Goal: Information Seeking & Learning: Learn about a topic

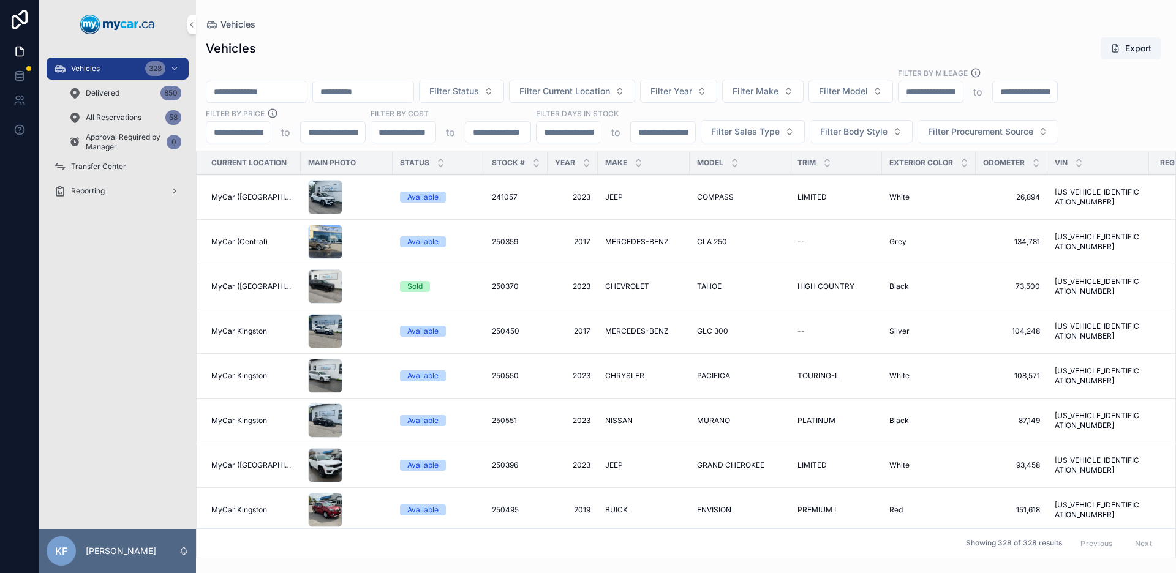
click at [560, 95] on span "Filter Current Location" at bounding box center [564, 91] width 91 height 12
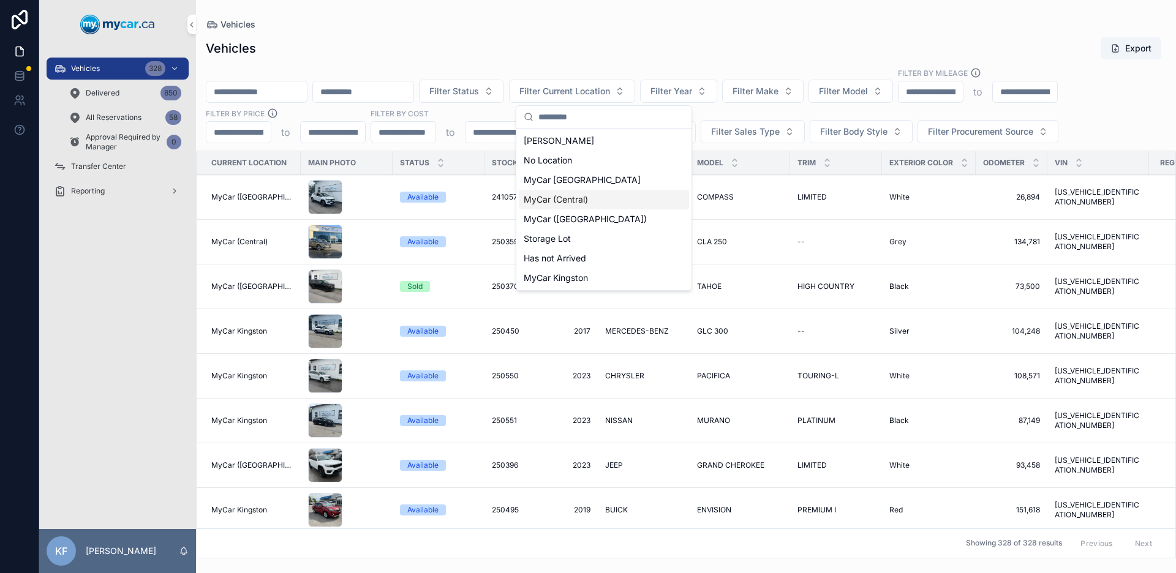
click at [585, 192] on div "MyCar (Central)" at bounding box center [604, 200] width 170 height 20
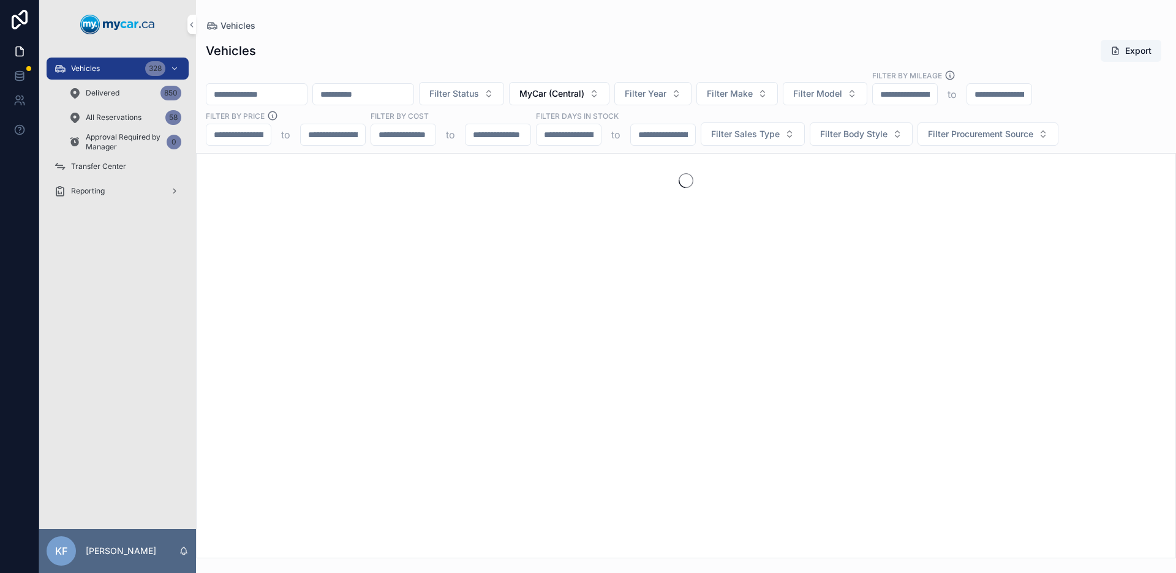
click at [617, 44] on div "Vehicles Export" at bounding box center [686, 50] width 960 height 23
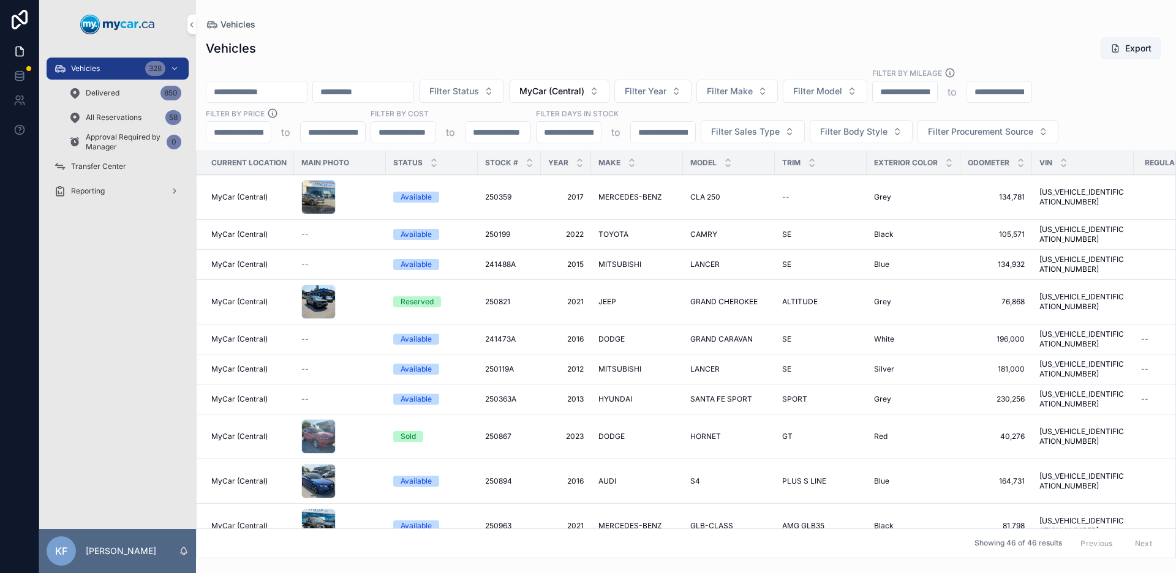
click at [933, 130] on span "Filter Procurement Source" at bounding box center [980, 132] width 105 height 12
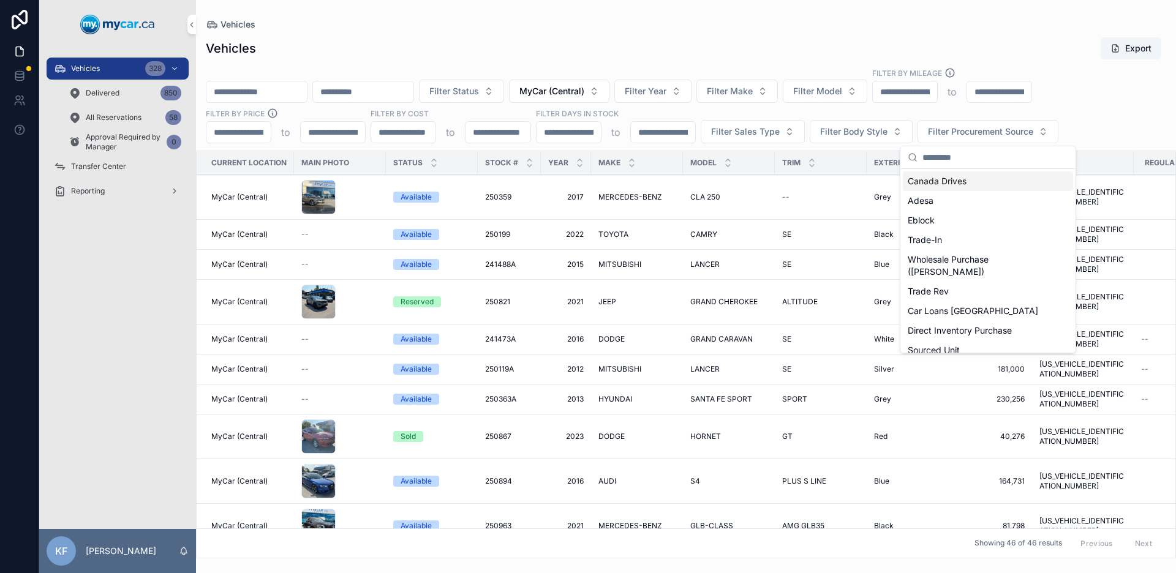
click at [1077, 112] on div "Filter Status MyCar (Central) Filter Year Filter Make Filter Model Filter By Mi…" at bounding box center [686, 105] width 980 height 76
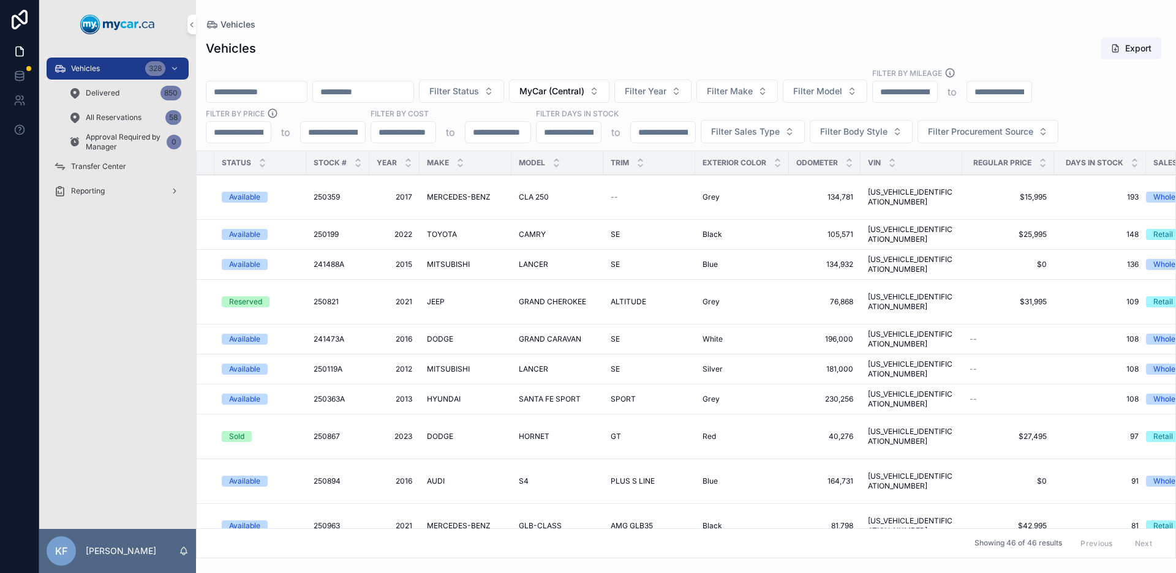
scroll to position [0, 172]
click at [775, 134] on span "Filter Sales Type" at bounding box center [745, 132] width 69 height 12
click at [715, 208] on div "Retail" at bounding box center [752, 201] width 170 height 20
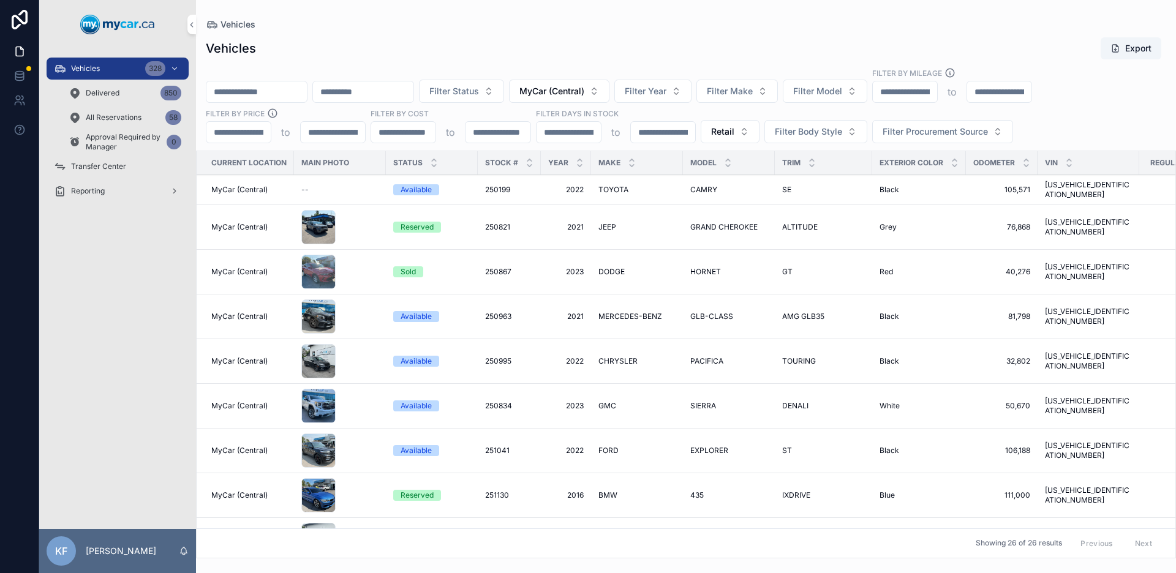
click at [651, 55] on div "Vehicles Export" at bounding box center [686, 48] width 960 height 23
click at [435, 164] on icon "scrollable content" at bounding box center [434, 166] width 8 height 8
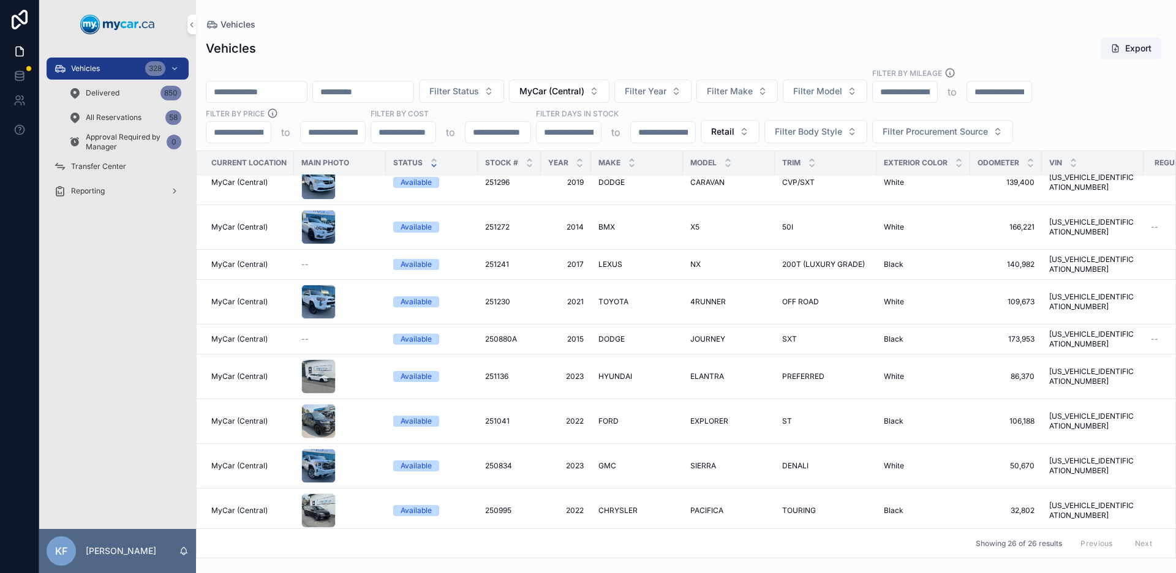
scroll to position [593, 0]
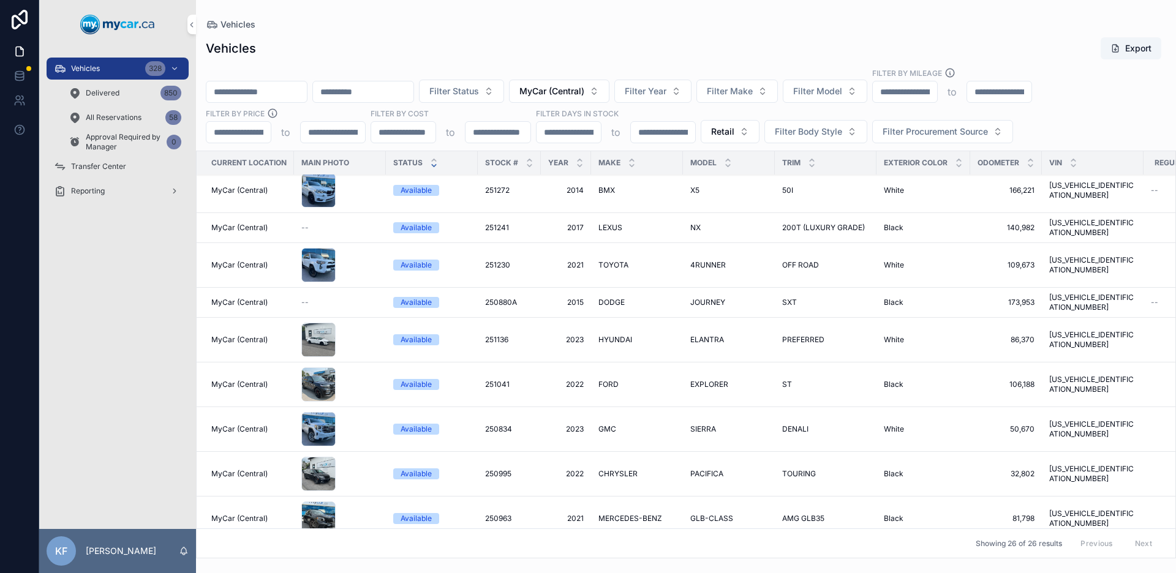
click at [609, 89] on button "MyCar (Central)" at bounding box center [559, 91] width 100 height 23
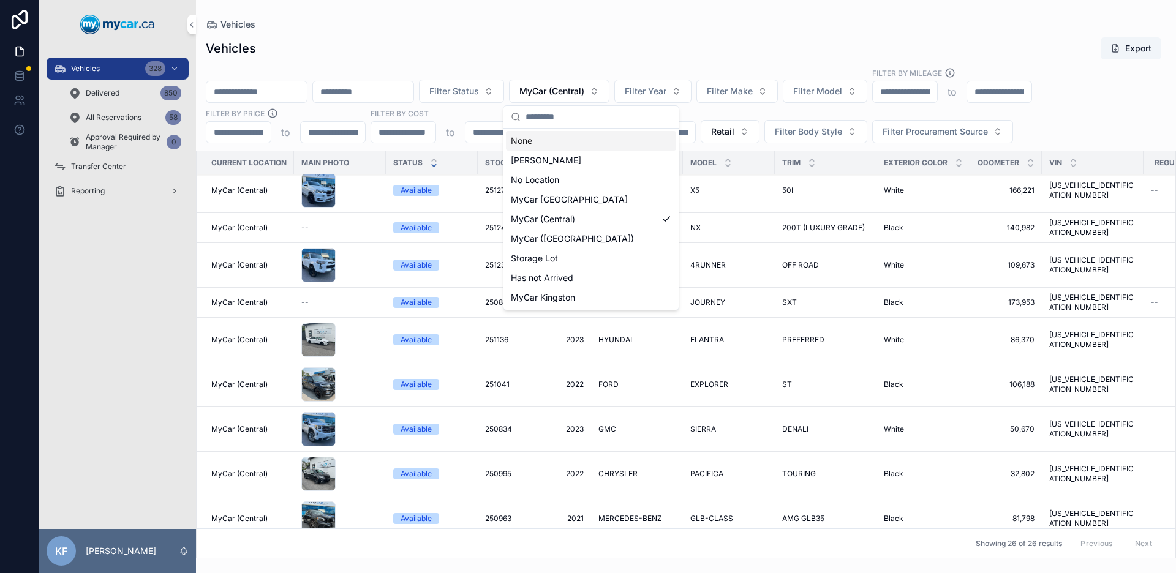
click at [584, 137] on div "None" at bounding box center [591, 141] width 170 height 20
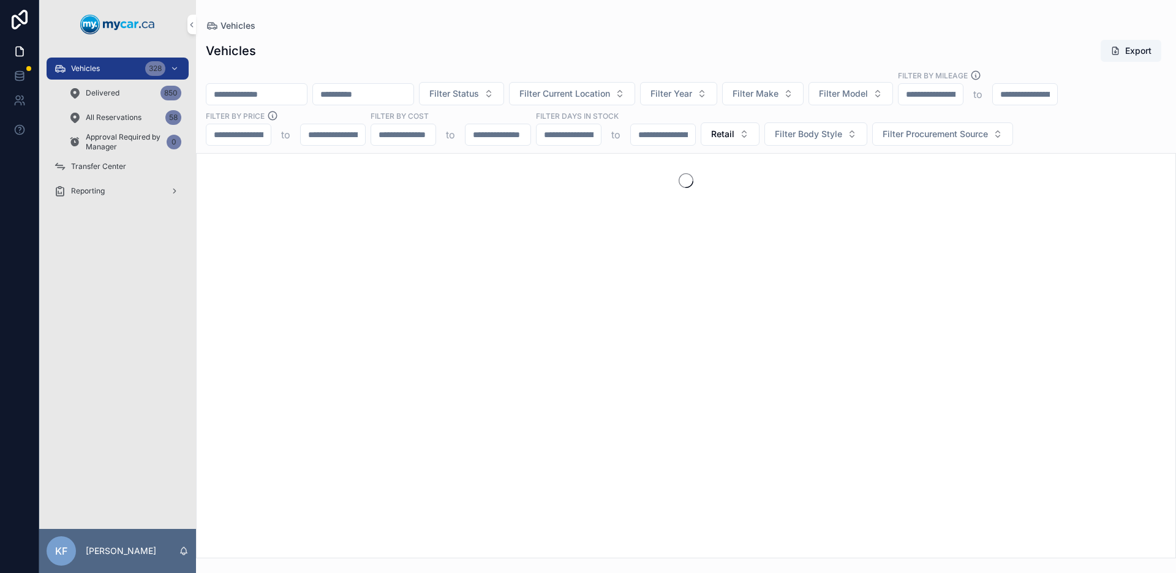
click at [754, 140] on button "Retail" at bounding box center [729, 133] width 59 height 23
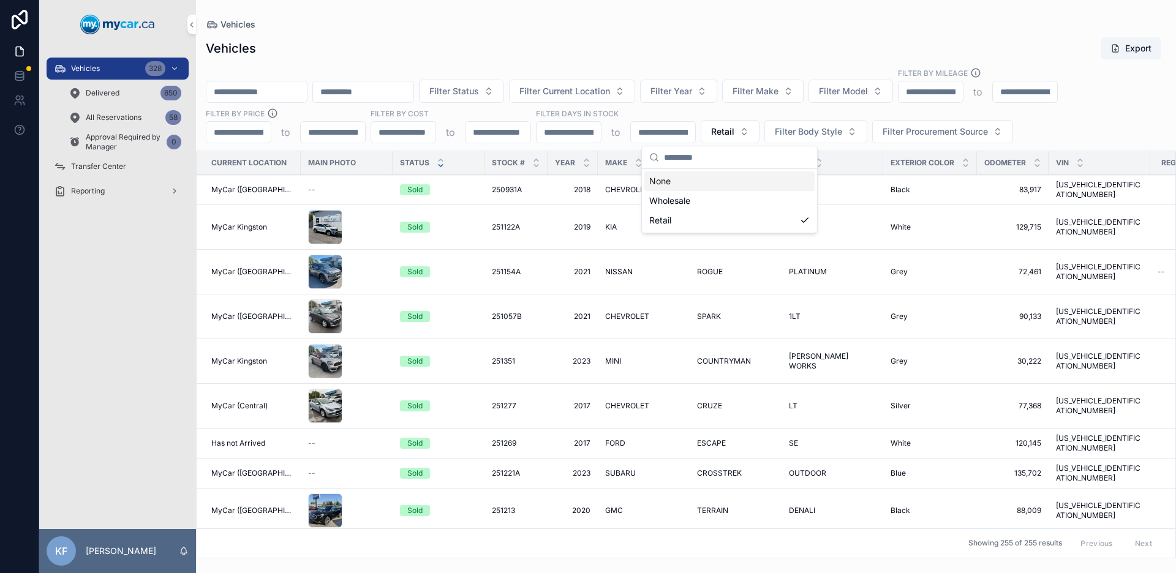
click at [687, 182] on div "None" at bounding box center [729, 181] width 170 height 20
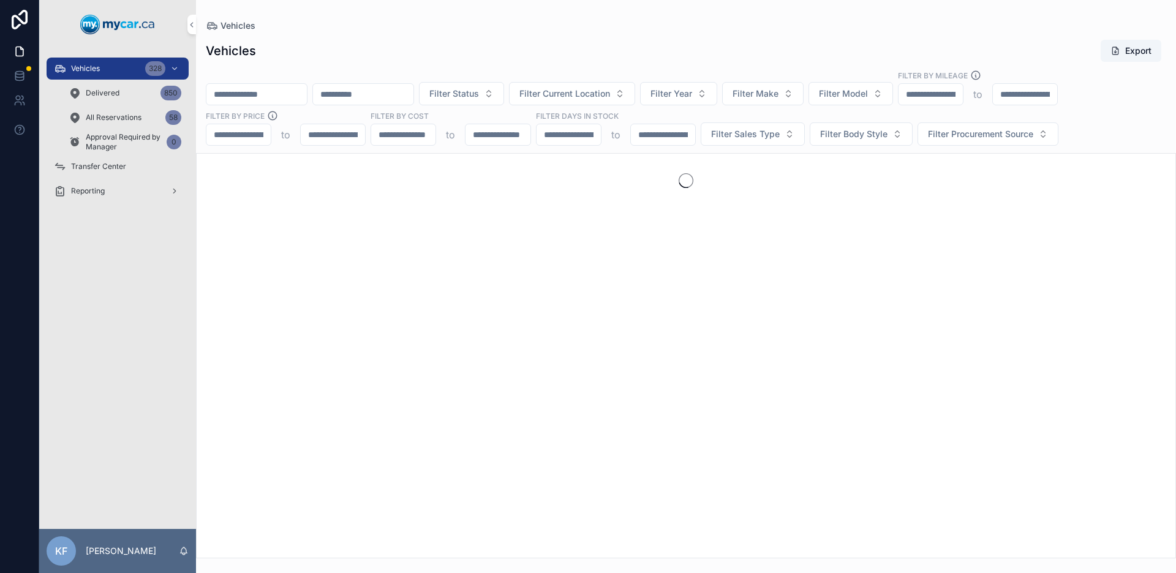
click at [718, 62] on div "Vehicles Export" at bounding box center [686, 50] width 960 height 23
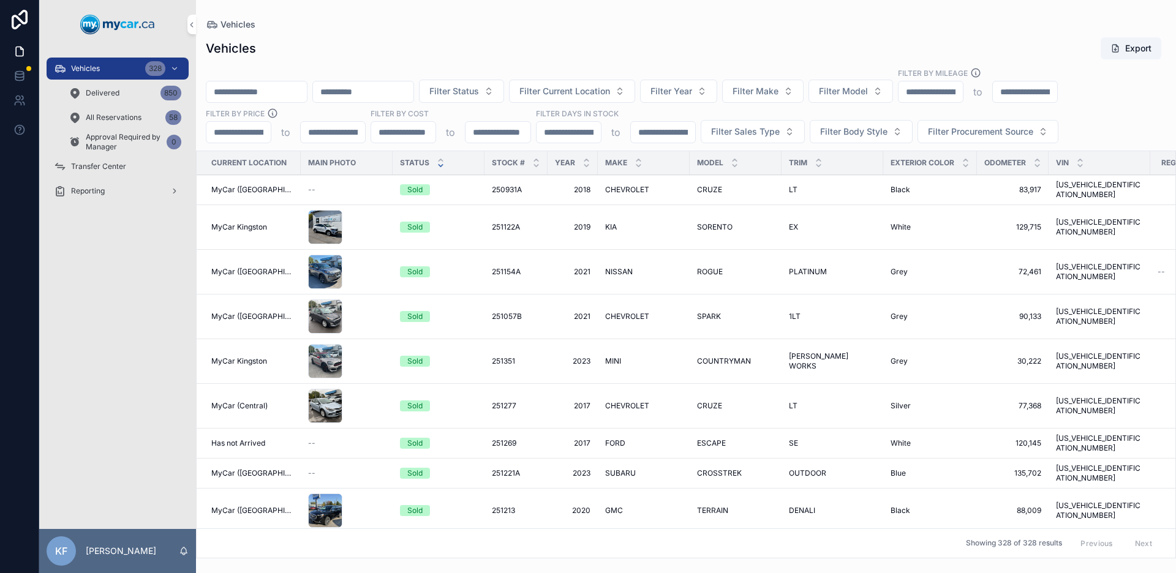
click at [803, 97] on button "Filter Make" at bounding box center [762, 91] width 81 height 23
type input "**"
click at [790, 138] on div "TESLA" at bounding box center [795, 141] width 170 height 20
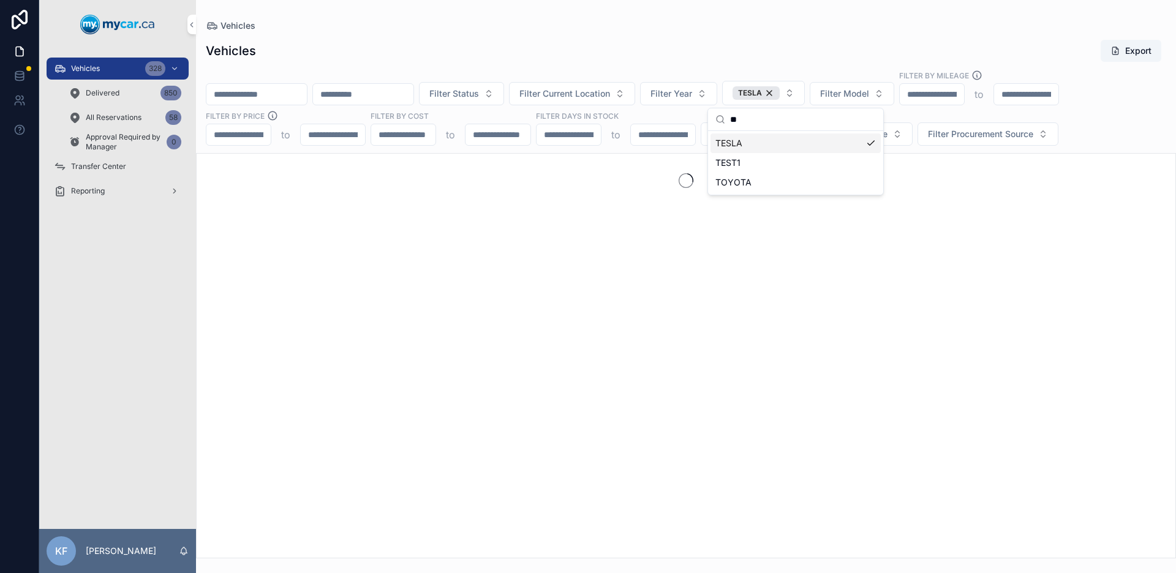
click at [791, 52] on div "Vehicles Export" at bounding box center [686, 50] width 960 height 23
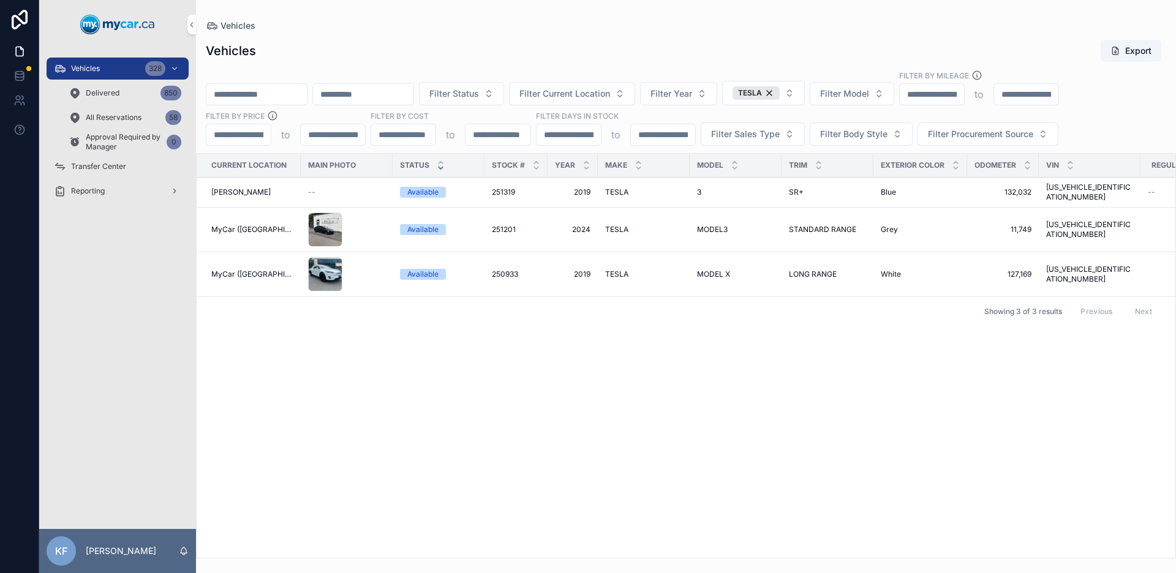
click at [376, 192] on div "--" at bounding box center [346, 192] width 77 height 10
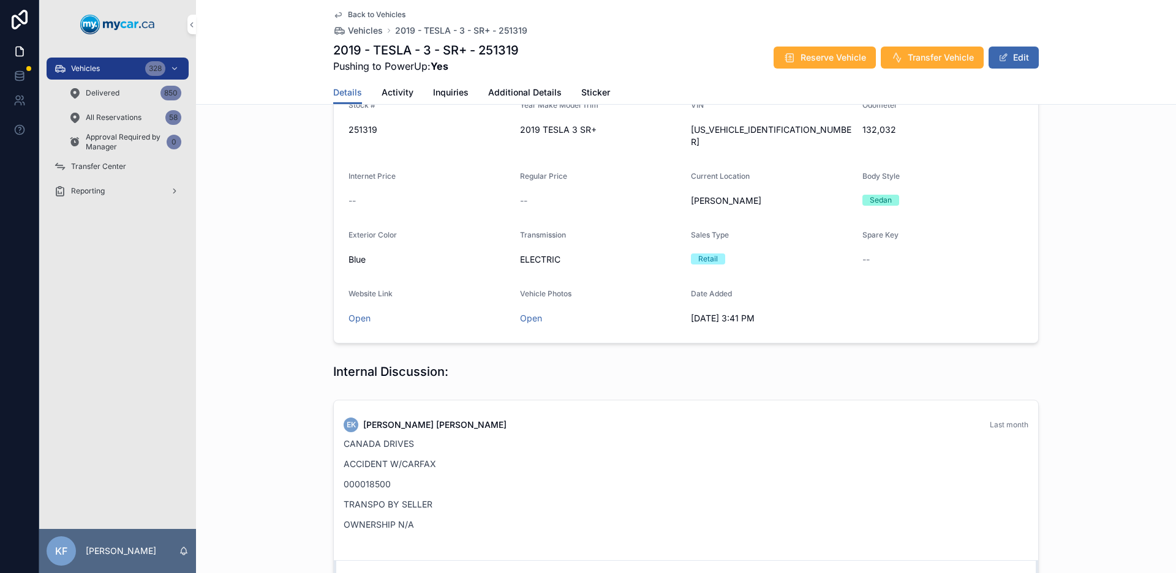
scroll to position [263, 0]
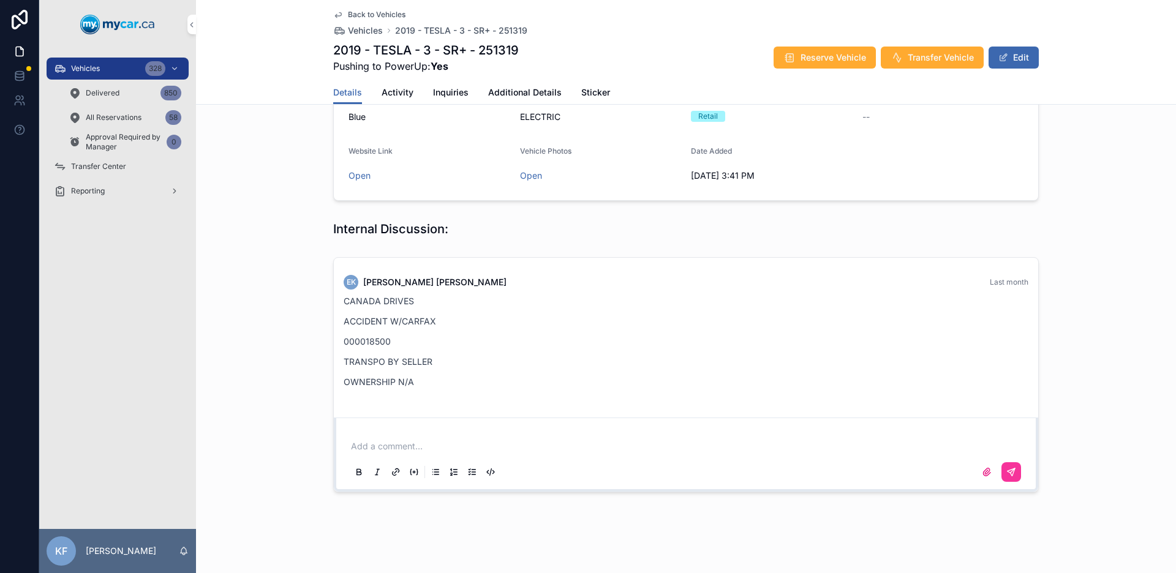
drag, startPoint x: 388, startPoint y: 329, endPoint x: 364, endPoint y: 329, distance: 23.9
click at [384, 335] on p "000018500" at bounding box center [686, 341] width 685 height 13
click at [355, 335] on p "000018500" at bounding box center [686, 341] width 685 height 13
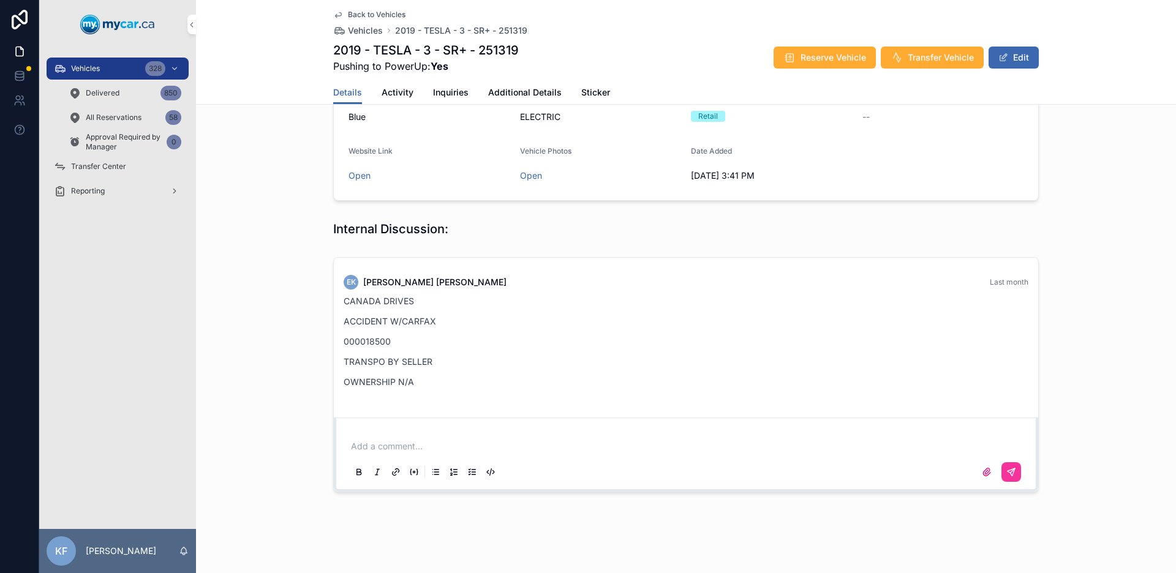
click at [401, 358] on div "CANADA DRIVES ACCIDENT W/CARFAX 000018500 TRANSPO BY SELLER OWNERSHIP N/A" at bounding box center [686, 342] width 685 height 94
drag, startPoint x: 415, startPoint y: 370, endPoint x: 392, endPoint y: 287, distance: 86.5
click at [315, 288] on div "EK [PERSON_NAME] Last month CANADA DRIVES ACCIDENT W/CARFAX 000018500 TRANSPO B…" at bounding box center [686, 374] width 980 height 245
click at [452, 295] on p "CANADA DRIVES" at bounding box center [686, 301] width 685 height 13
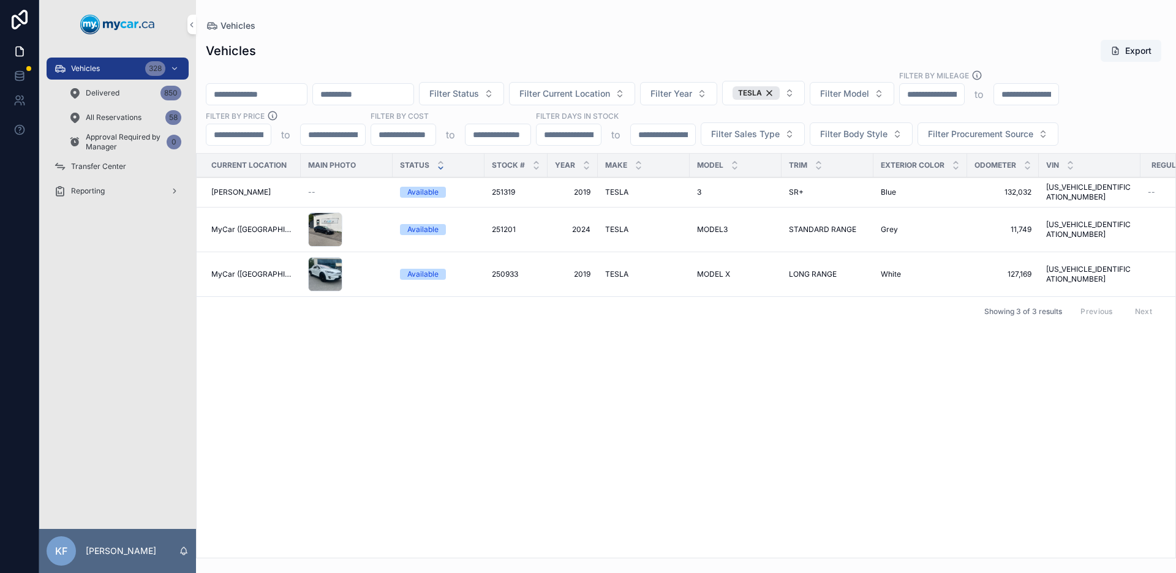
click at [492, 225] on span "251201" at bounding box center [504, 230] width 24 height 10
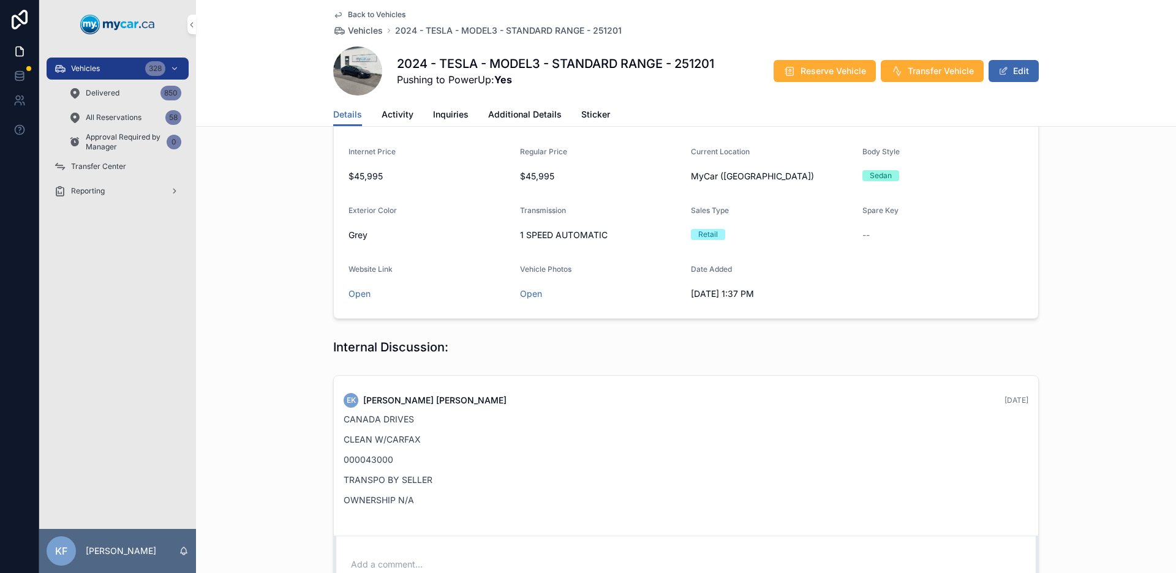
scroll to position [169, 0]
click at [376, 446] on div "CANADA DRIVES CLEAN W/CARFAX 000043000 TRANSPO BY SELLER OWNERSHIP N/A" at bounding box center [686, 457] width 685 height 94
click at [376, 450] on div "CANADA DRIVES CLEAN W/CARFAX 000043000 TRANSPO BY SELLER OWNERSHIP N/A" at bounding box center [686, 457] width 685 height 94
click at [376, 451] on p "000043000" at bounding box center [686, 457] width 685 height 13
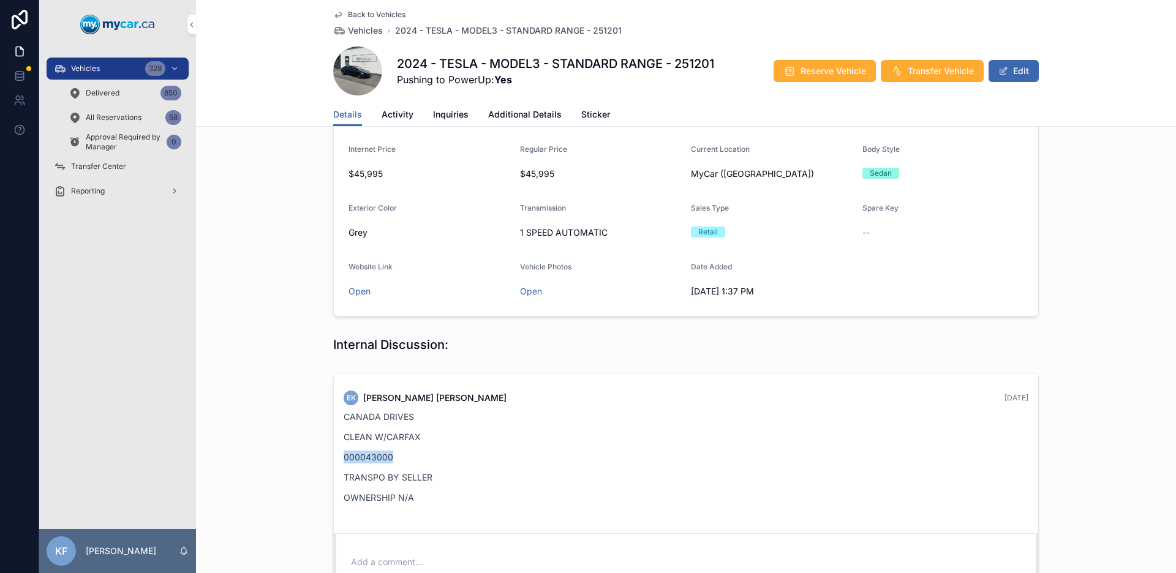
click at [408, 460] on p "000043000" at bounding box center [686, 457] width 685 height 13
drag, startPoint x: 409, startPoint y: 459, endPoint x: 404, endPoint y: 467, distance: 10.2
click at [336, 459] on div "EK [PERSON_NAME] [DATE] CANADA DRIVES CLEAN W/CARFAX 000043000 TRANSPO BY SELLE…" at bounding box center [685, 450] width 699 height 135
click at [404, 467] on div "CANADA DRIVES CLEAN W/CARFAX 000043000 TRANSPO BY SELLER OWNERSHIP N/A" at bounding box center [686, 457] width 685 height 94
drag, startPoint x: 404, startPoint y: 460, endPoint x: 345, endPoint y: 457, distance: 59.5
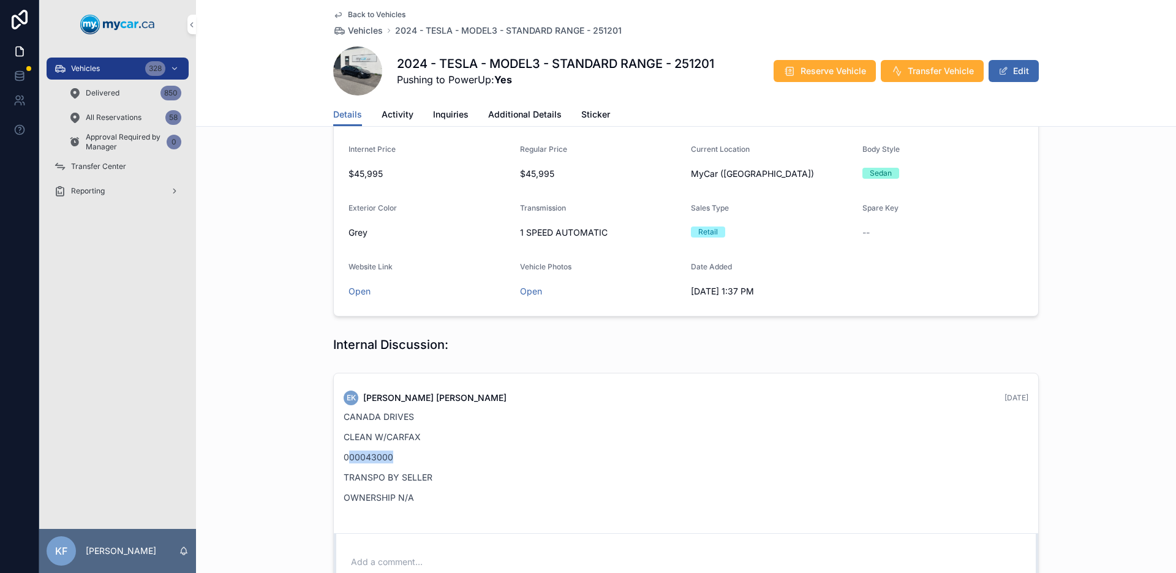
click at [345, 457] on p "000043000" at bounding box center [686, 457] width 685 height 13
drag, startPoint x: 384, startPoint y: 462, endPoint x: 402, endPoint y: 463, distance: 17.8
click at [385, 462] on p "000043000" at bounding box center [686, 457] width 685 height 13
drag, startPoint x: 405, startPoint y: 463, endPoint x: 335, endPoint y: 462, distance: 70.4
click at [336, 463] on div "EK [PERSON_NAME] [DATE] CANADA DRIVES CLEAN W/CARFAX 000043000 TRANSPO BY SELLE…" at bounding box center [685, 450] width 699 height 135
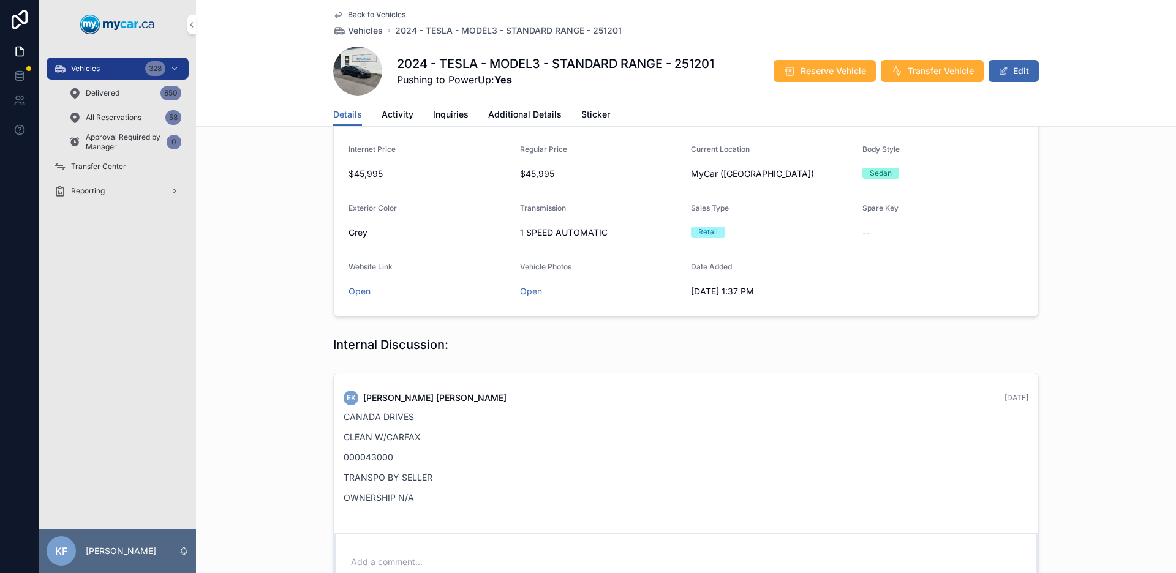
click at [451, 462] on p "000043000" at bounding box center [686, 457] width 685 height 13
drag, startPoint x: 448, startPoint y: 462, endPoint x: 379, endPoint y: 453, distance: 69.7
click at [336, 457] on div "EK [PERSON_NAME] [DATE] CANADA DRIVES CLEAN W/CARFAX 000043000 TRANSPO BY SELLE…" at bounding box center [685, 450] width 699 height 135
click at [497, 465] on div "CANADA DRIVES CLEAN W/CARFAX 000043000 TRANSPO BY SELLER OWNERSHIP N/A" at bounding box center [686, 457] width 685 height 94
drag, startPoint x: 492, startPoint y: 465, endPoint x: 340, endPoint y: 453, distance: 152.3
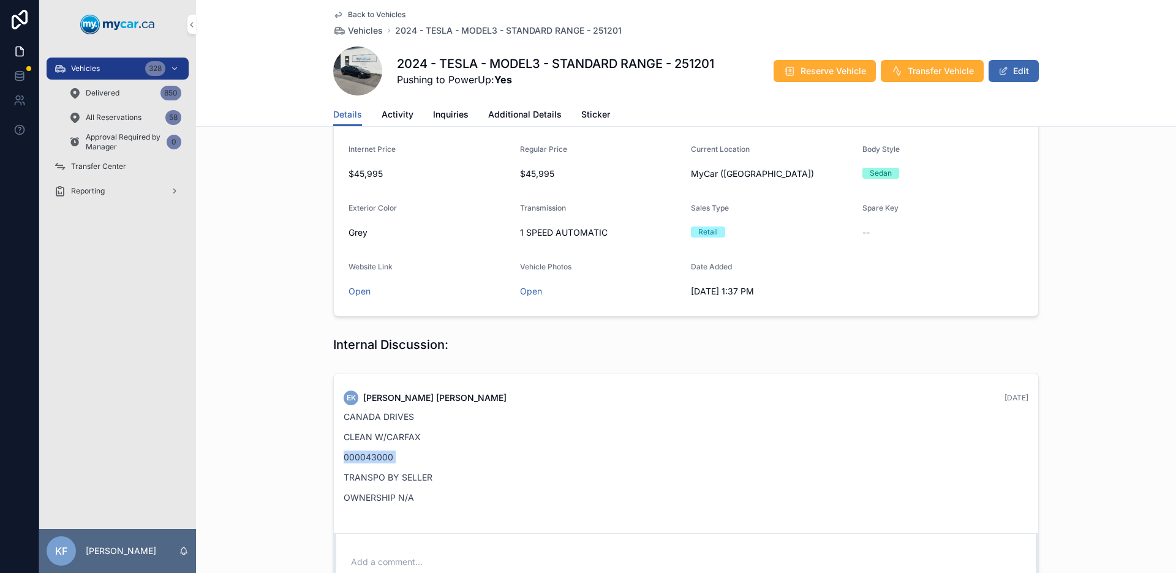
click at [301, 454] on div "EK [PERSON_NAME] [DATE] CANADA DRIVES CLEAN W/CARFAX 000043000 TRANSPO BY SELLE…" at bounding box center [686, 490] width 980 height 245
click at [427, 468] on div "CANADA DRIVES CLEAN W/CARFAX 000043000 TRANSPO BY SELLER OWNERSHIP N/A" at bounding box center [686, 457] width 685 height 94
drag, startPoint x: 345, startPoint y: 461, endPoint x: 321, endPoint y: 458, distance: 24.1
click at [333, 459] on div "EK [PERSON_NAME] [DATE] CANADA DRIVES CLEAN W/CARFAX 000043000 TRANSPO BY SELLE…" at bounding box center [685, 490] width 705 height 235
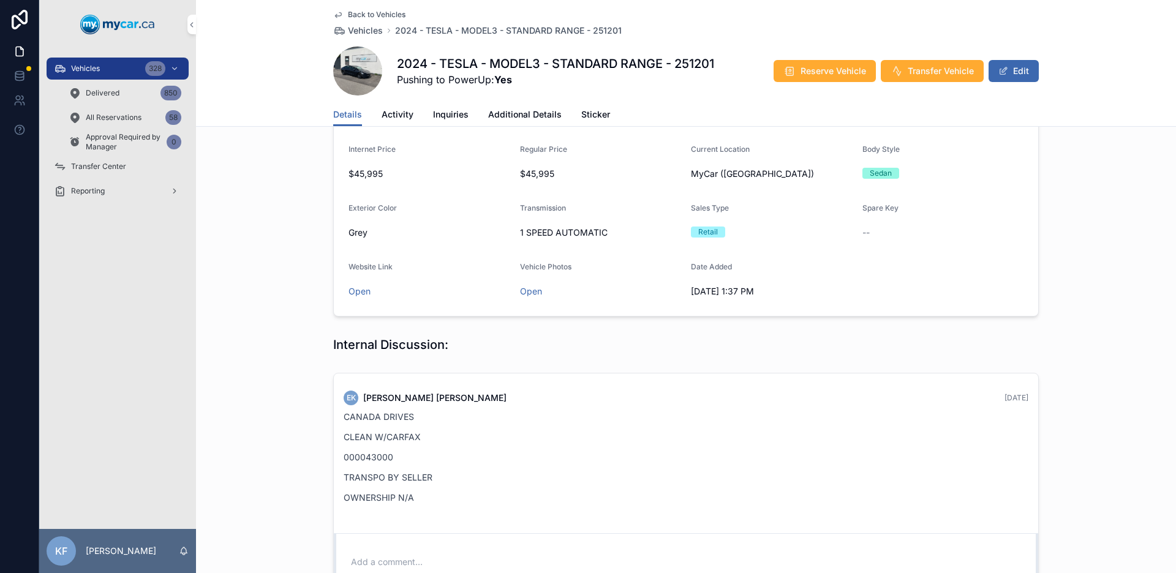
click at [555, 482] on p "TRANSPO BY SELLER" at bounding box center [686, 477] width 685 height 13
drag, startPoint x: 556, startPoint y: 481, endPoint x: 329, endPoint y: 460, distance: 227.5
click at [334, 461] on div "EK [PERSON_NAME] [DATE] CANADA DRIVES CLEAN W/CARFAX 000043000 TRANSPO BY SELLE…" at bounding box center [686, 451] width 704 height 155
click at [487, 470] on div "CANADA DRIVES CLEAN W/CARFAX 000043000 TRANSPO BY SELLER OWNERSHIP N/A" at bounding box center [686, 457] width 685 height 94
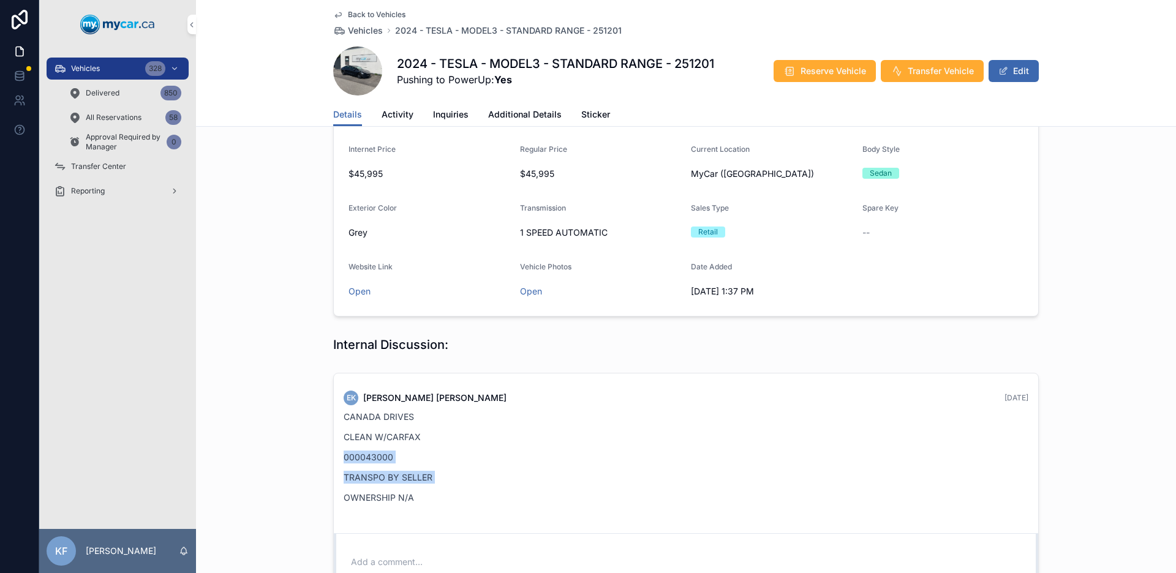
click at [307, 444] on div "EK [PERSON_NAME] [DATE] CANADA DRIVES CLEAN W/CARFAX 000043000 TRANSPO BY SELLE…" at bounding box center [686, 490] width 980 height 245
click at [414, 446] on div "CANADA DRIVES CLEAN W/CARFAX 000043000 TRANSPO BY SELLER OWNERSHIP N/A" at bounding box center [686, 457] width 685 height 94
drag, startPoint x: 414, startPoint y: 446, endPoint x: 344, endPoint y: 446, distance: 69.8
click at [344, 446] on div "CANADA DRIVES CLEAN W/CARFAX 000043000 TRANSPO BY SELLER OWNERSHIP N/A" at bounding box center [686, 457] width 685 height 94
click at [461, 449] on div "CANADA DRIVES CLEAN W/CARFAX 000043000 TRANSPO BY SELLER OWNERSHIP N/A" at bounding box center [686, 457] width 685 height 94
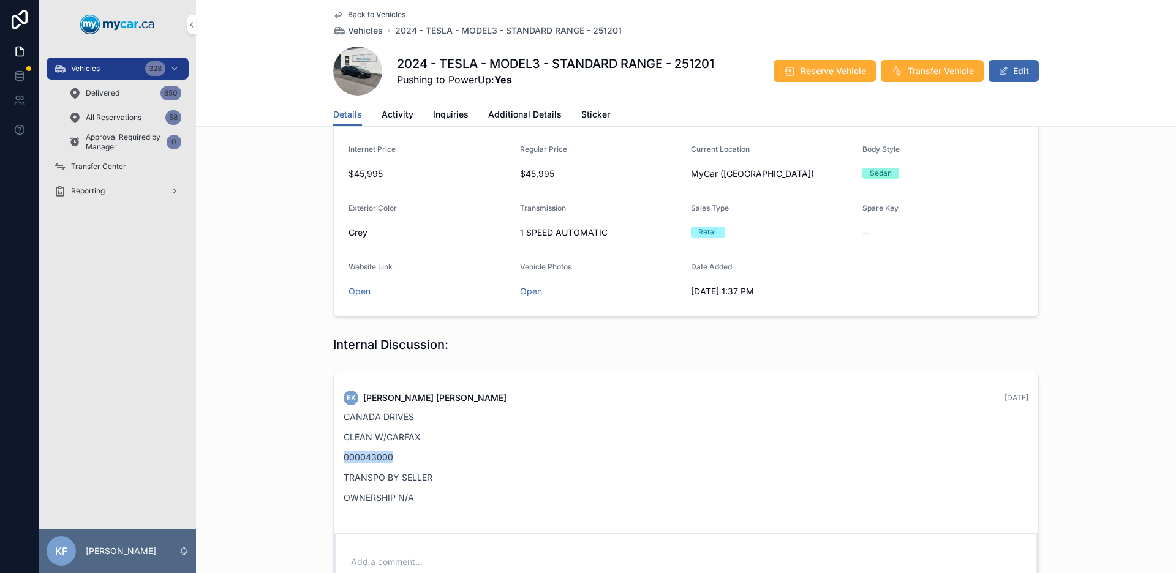
drag, startPoint x: 403, startPoint y: 451, endPoint x: 269, endPoint y: 451, distance: 134.1
click at [269, 451] on div "EK [PERSON_NAME] [DATE] CANADA DRIVES CLEAN W/CARFAX 000043000 TRANSPO BY SELLE…" at bounding box center [686, 490] width 980 height 245
click at [389, 459] on p "000043000" at bounding box center [686, 457] width 685 height 13
drag, startPoint x: 405, startPoint y: 456, endPoint x: 260, endPoint y: 452, distance: 145.8
click at [260, 452] on div "EK [PERSON_NAME] [DATE] CANADA DRIVES CLEAN W/CARFAX 000043000 TRANSPO BY SELLE…" at bounding box center [686, 490] width 980 height 245
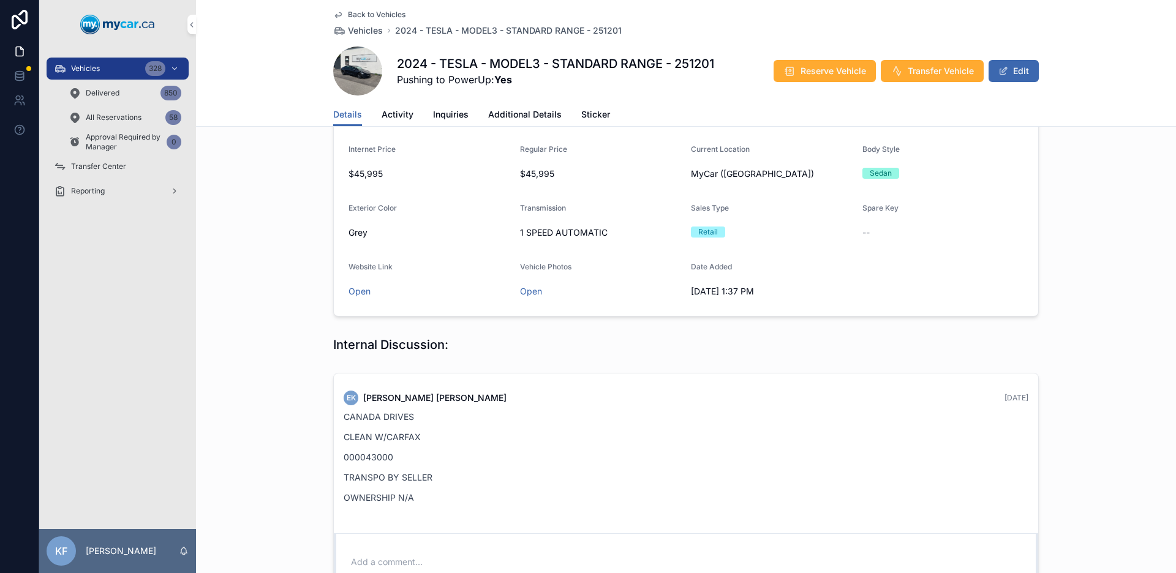
drag, startPoint x: 362, startPoint y: 457, endPoint x: 374, endPoint y: 458, distance: 11.6
click at [374, 458] on p "000043000" at bounding box center [686, 457] width 685 height 13
drag, startPoint x: 380, startPoint y: 458, endPoint x: 327, endPoint y: 460, distance: 53.3
click at [327, 460] on div "EK [PERSON_NAME] [DATE] CANADA DRIVES CLEAN W/CARFAX 000043000 TRANSPO BY SELLE…" at bounding box center [686, 490] width 980 height 245
click at [445, 459] on p "000043000" at bounding box center [686, 457] width 685 height 13
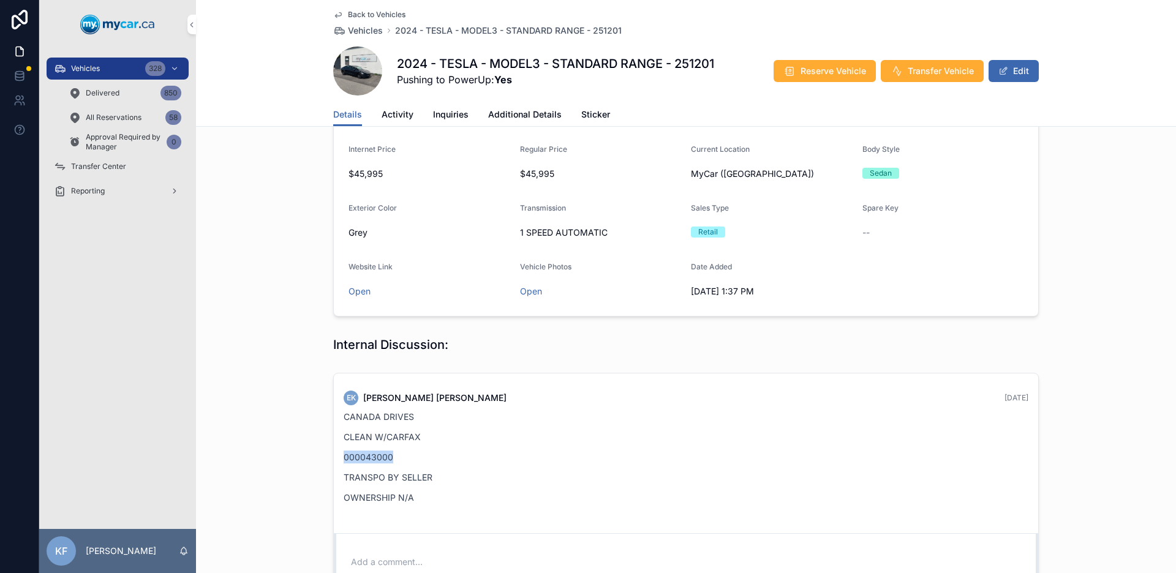
drag, startPoint x: 439, startPoint y: 459, endPoint x: 296, endPoint y: 455, distance: 142.7
click at [296, 455] on div "EK [PERSON_NAME] [DATE] CANADA DRIVES CLEAN W/CARFAX 000043000 TRANSPO BY SELLE…" at bounding box center [686, 490] width 980 height 245
click at [401, 459] on p "000043000" at bounding box center [686, 457] width 685 height 13
drag, startPoint x: 406, startPoint y: 459, endPoint x: 340, endPoint y: 459, distance: 65.5
click at [344, 459] on p "000043000" at bounding box center [686, 457] width 685 height 13
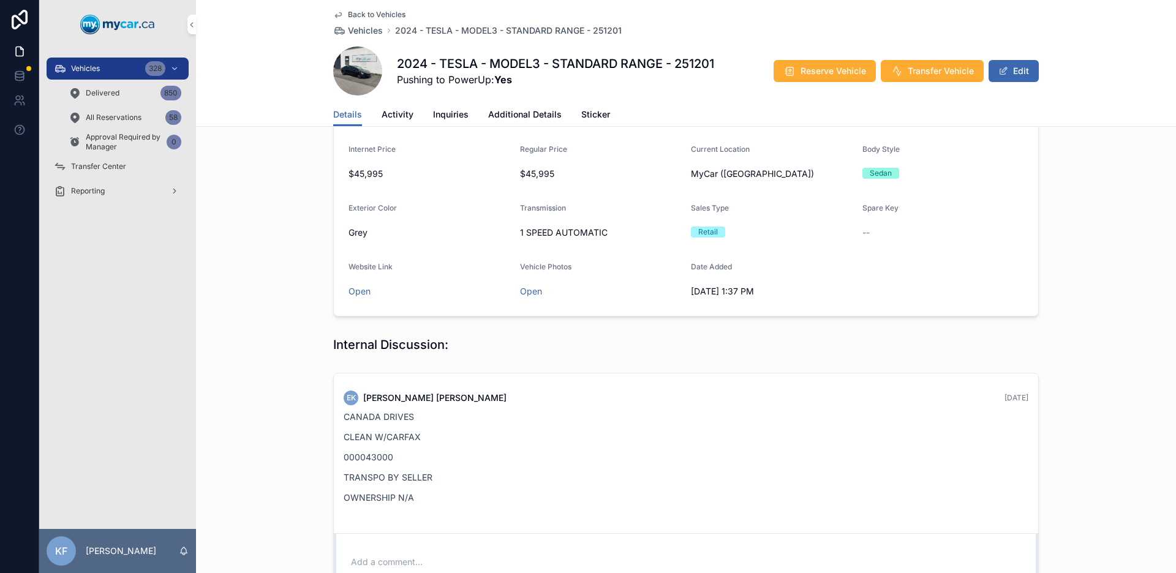
click at [471, 464] on div "CANADA DRIVES CLEAN W/CARFAX 000043000 TRANSPO BY SELLER OWNERSHIP N/A" at bounding box center [686, 457] width 685 height 94
drag, startPoint x: 471, startPoint y: 464, endPoint x: 342, endPoint y: 464, distance: 128.6
click at [344, 464] on div "CANADA DRIVES CLEAN W/CARFAX 000043000 TRANSPO BY SELLER OWNERSHIP N/A" at bounding box center [686, 457] width 685 height 94
click at [392, 460] on p "000043000" at bounding box center [686, 457] width 685 height 13
drag, startPoint x: 395, startPoint y: 459, endPoint x: 322, endPoint y: 459, distance: 72.9
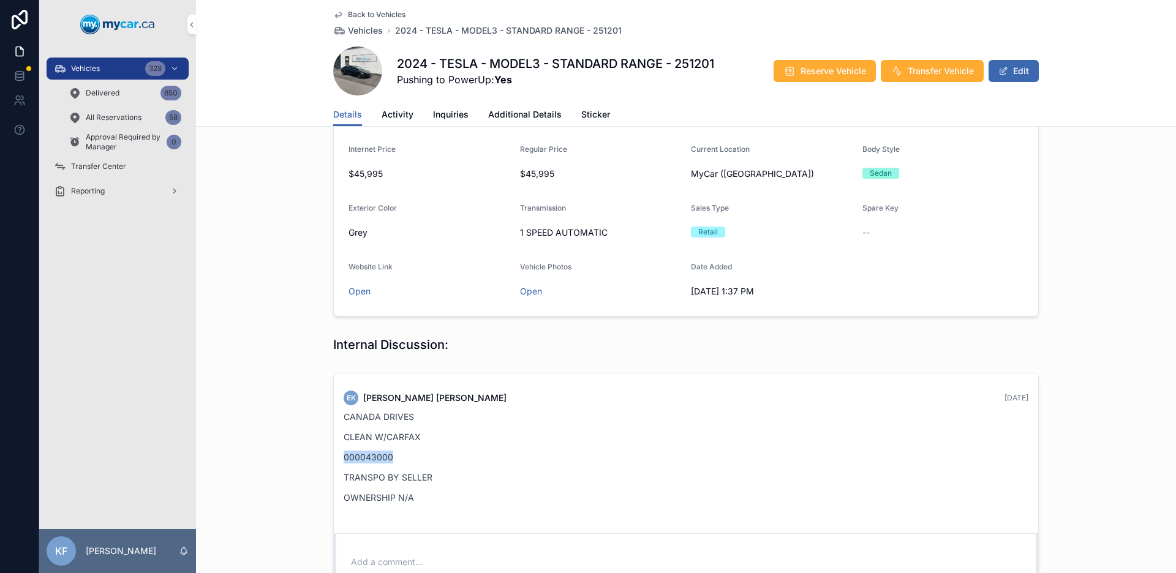
click at [322, 459] on div "EK [PERSON_NAME] [DATE] CANADA DRIVES CLEAN W/CARFAX 000043000 TRANSPO BY SELLE…" at bounding box center [686, 490] width 980 height 245
click at [403, 456] on p "000043000" at bounding box center [686, 457] width 685 height 13
drag, startPoint x: 403, startPoint y: 456, endPoint x: 353, endPoint y: 456, distance: 49.6
click at [353, 456] on p "000043000" at bounding box center [686, 457] width 685 height 13
click at [349, 457] on p "000043000" at bounding box center [686, 457] width 685 height 13
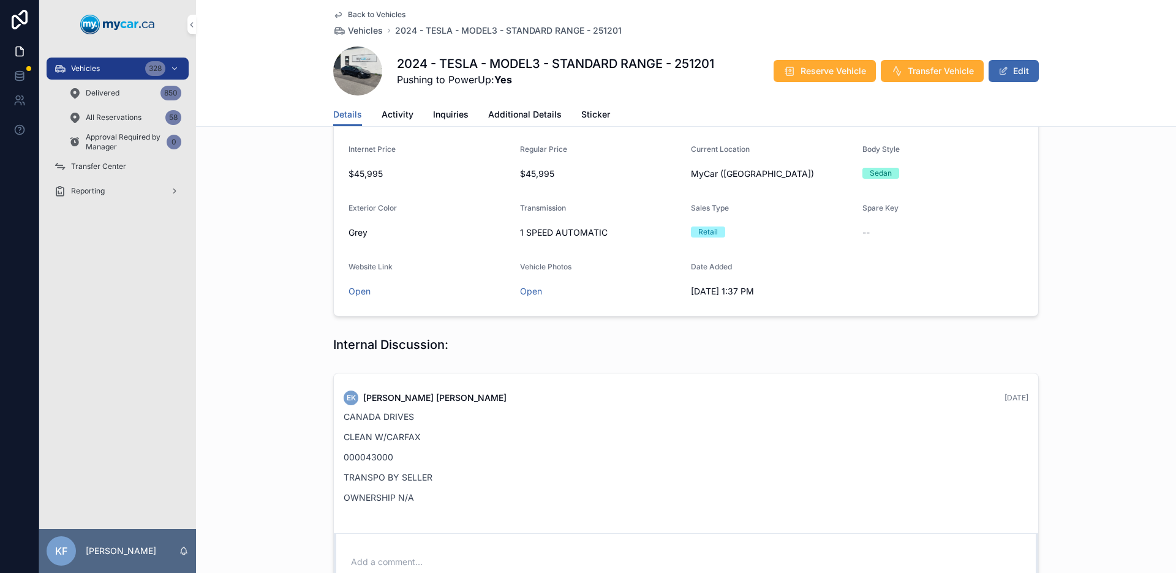
click at [364, 456] on p "000043000" at bounding box center [686, 457] width 685 height 13
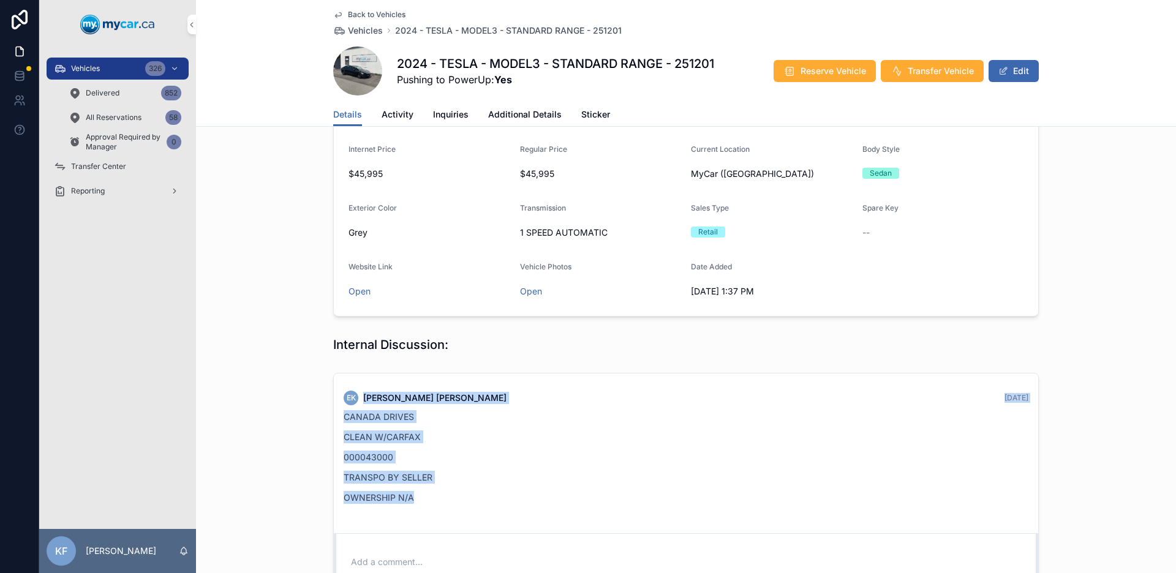
drag, startPoint x: 466, startPoint y: 494, endPoint x: 318, endPoint y: 396, distance: 177.6
click at [318, 396] on div "EK [PERSON_NAME] [DATE] CANADA DRIVES CLEAN W/CARFAX 000043000 TRANSPO BY SELLE…" at bounding box center [686, 490] width 980 height 245
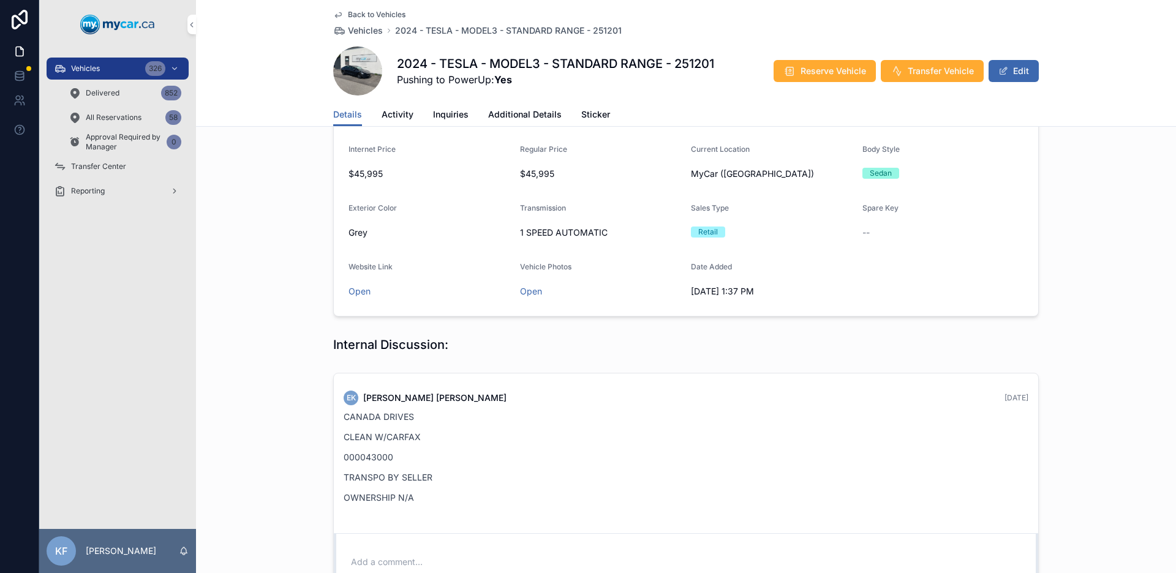
click at [471, 491] on div "CANADA DRIVES CLEAN W/CARFAX 000043000 TRANSPO BY SELLER OWNERSHIP N/A" at bounding box center [686, 457] width 685 height 94
drag, startPoint x: 463, startPoint y: 495, endPoint x: 299, endPoint y: 411, distance: 183.5
click at [299, 411] on div "EK [PERSON_NAME] [DATE] CANADA DRIVES CLEAN W/CARFAX 000043000 TRANSPO BY SELLE…" at bounding box center [686, 490] width 980 height 245
click at [509, 494] on p "OWNERSHIP N/A" at bounding box center [686, 497] width 685 height 13
click at [109, 70] on div "Vehicles 326" at bounding box center [117, 69] width 127 height 20
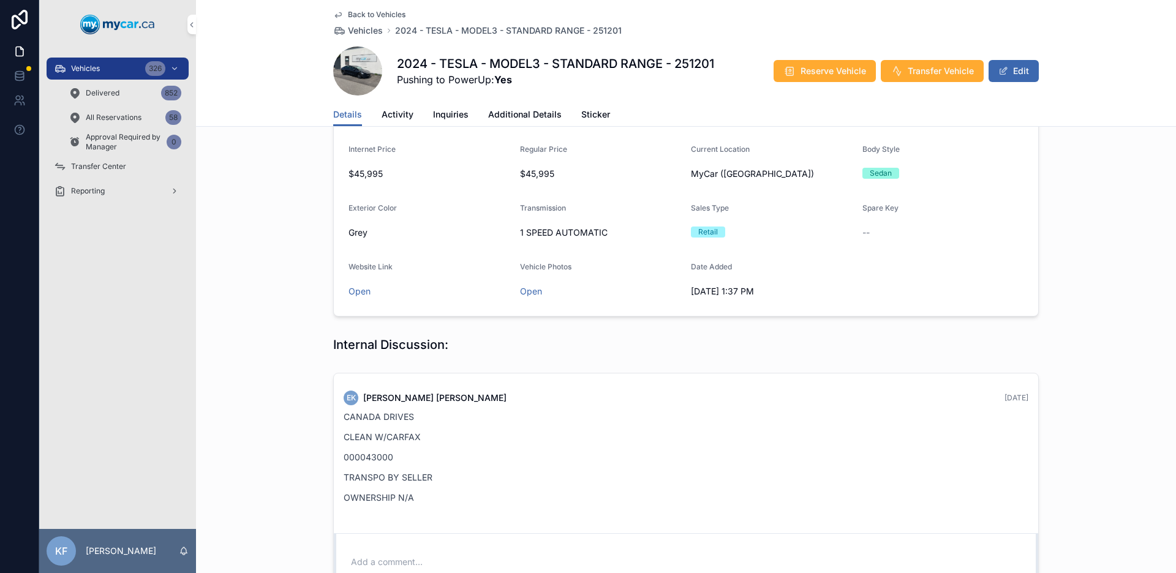
click at [109, 70] on div "Vehicles 326" at bounding box center [117, 69] width 127 height 20
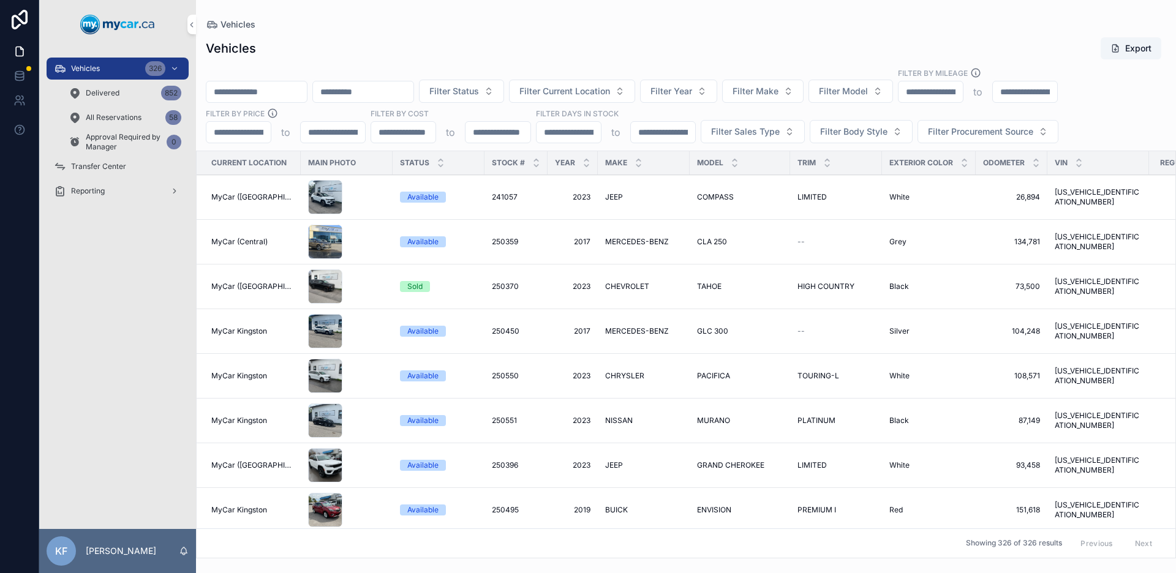
click at [576, 91] on span "Filter Current Location" at bounding box center [564, 91] width 91 height 12
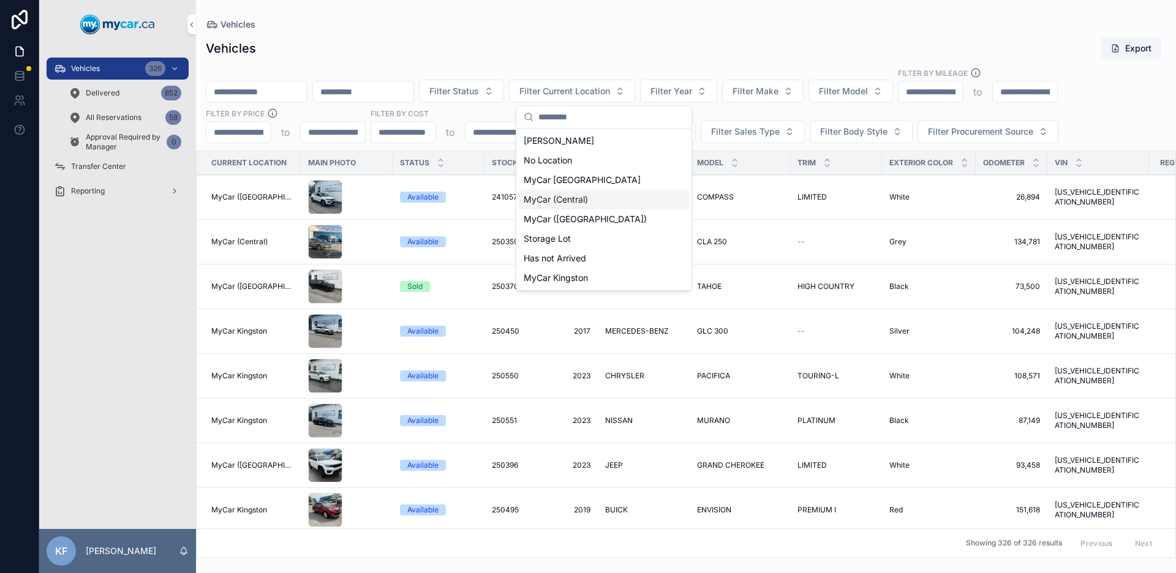
click at [607, 202] on div "MyCar (Central)" at bounding box center [604, 200] width 170 height 20
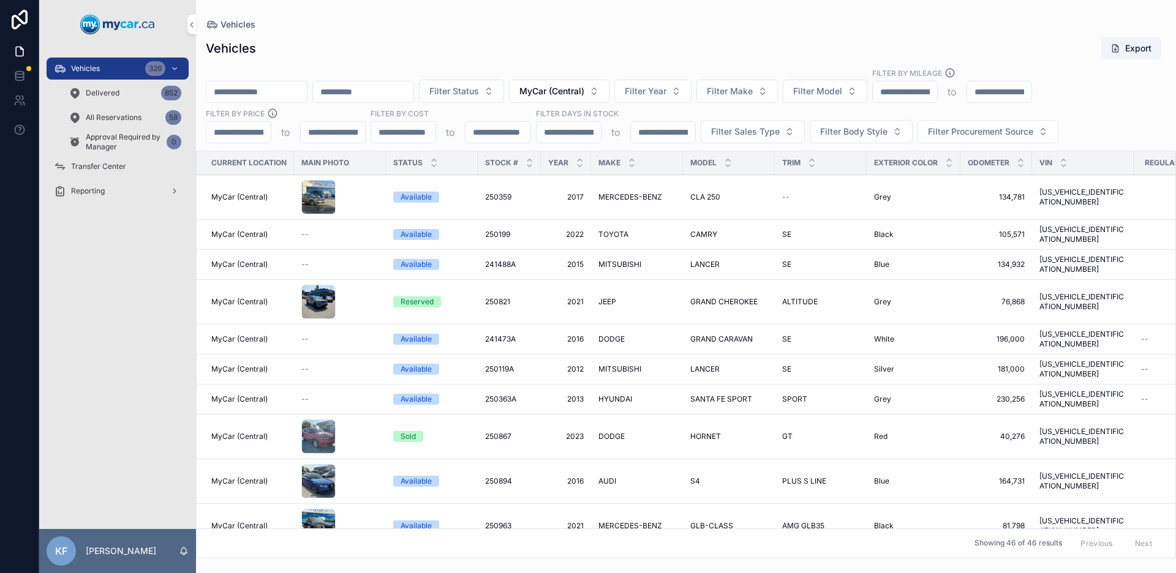
click at [479, 91] on span "Filter Status" at bounding box center [454, 91] width 50 height 12
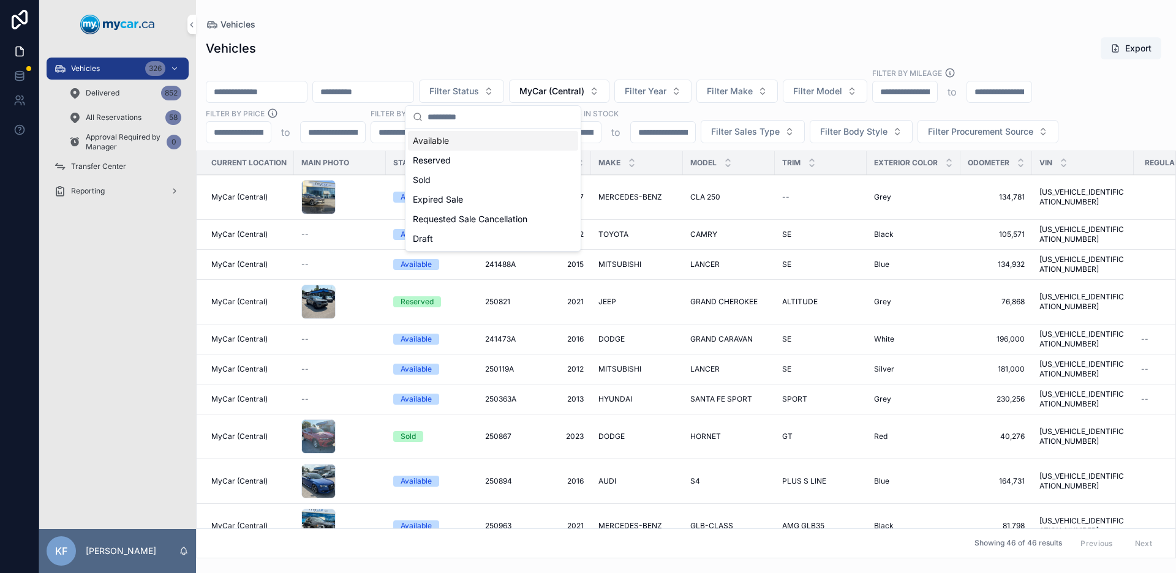
click at [479, 91] on span "Filter Status" at bounding box center [454, 91] width 50 height 12
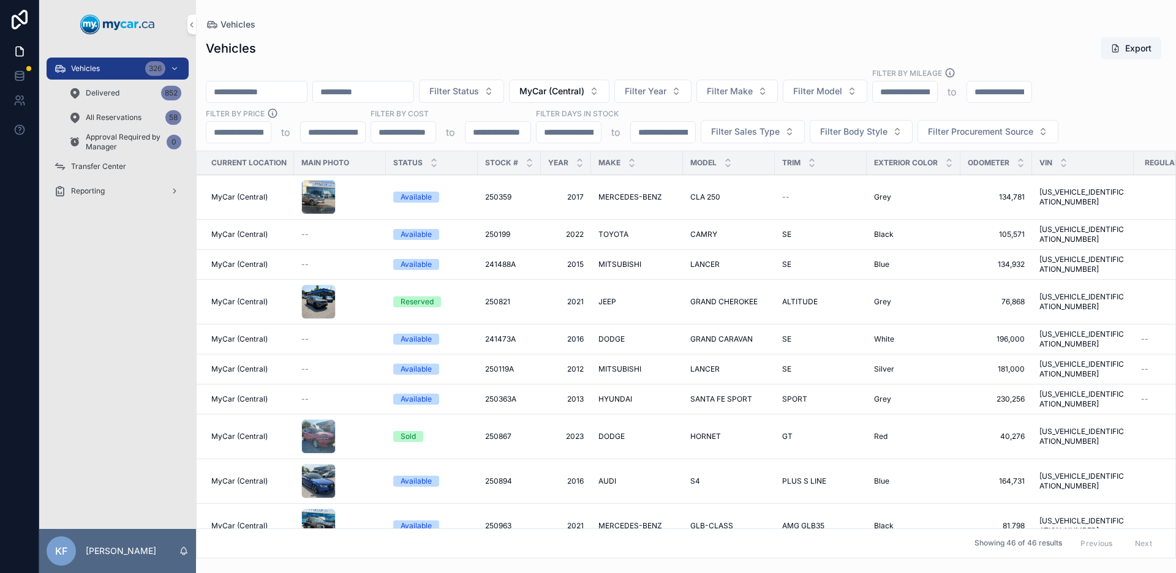
click at [764, 132] on span "Filter Sales Type" at bounding box center [745, 132] width 69 height 12
click at [702, 203] on div "Retail" at bounding box center [752, 201] width 170 height 20
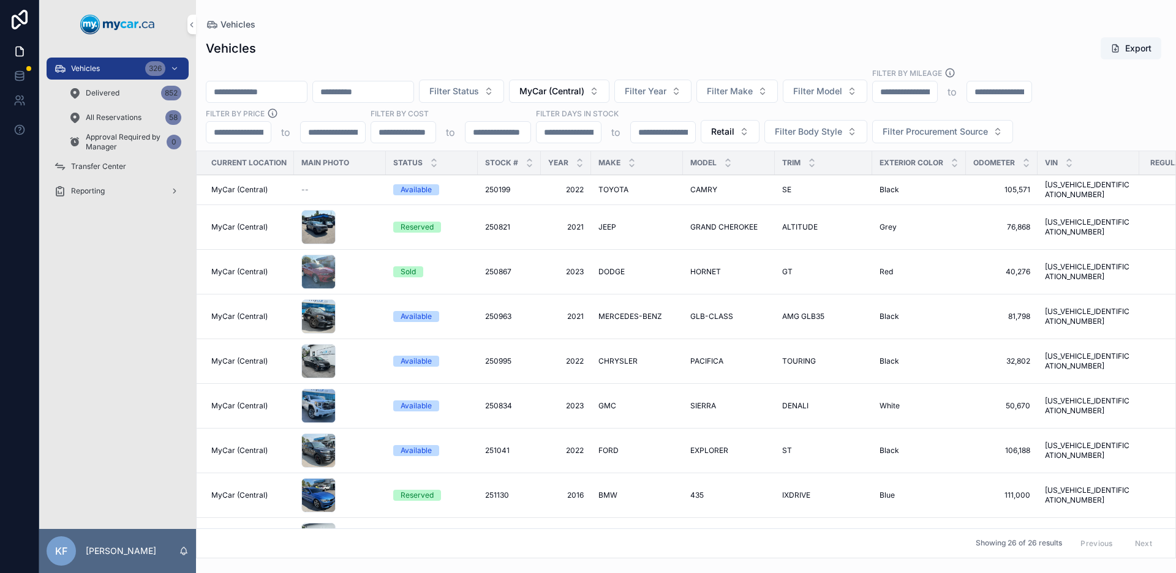
click at [582, 48] on div "Vehicles Export" at bounding box center [686, 48] width 960 height 23
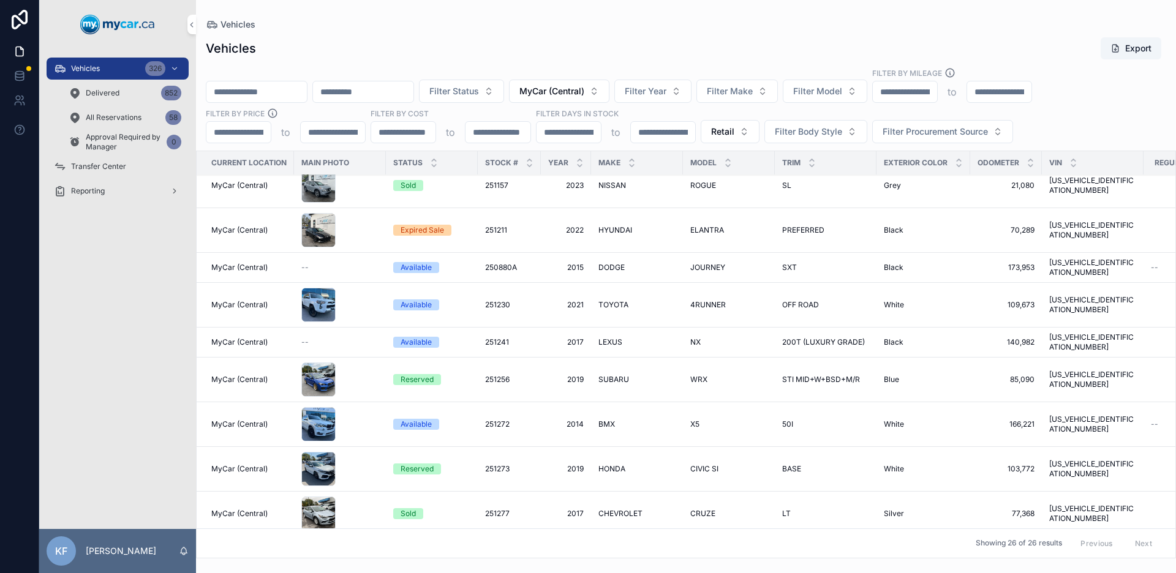
scroll to position [593, 0]
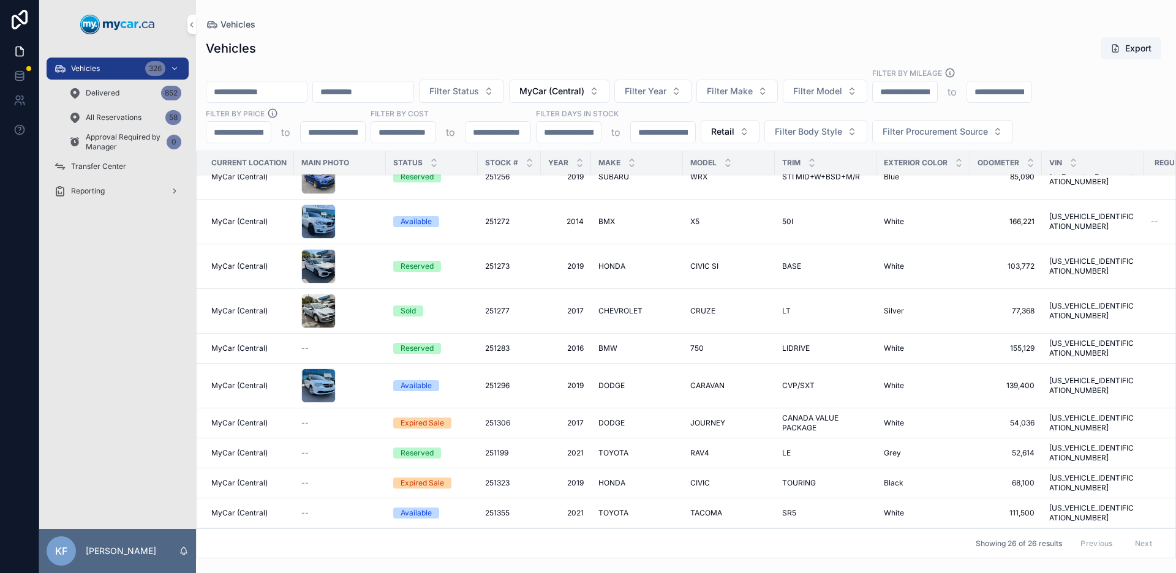
click at [432, 165] on icon "scrollable content" at bounding box center [434, 166] width 8 height 8
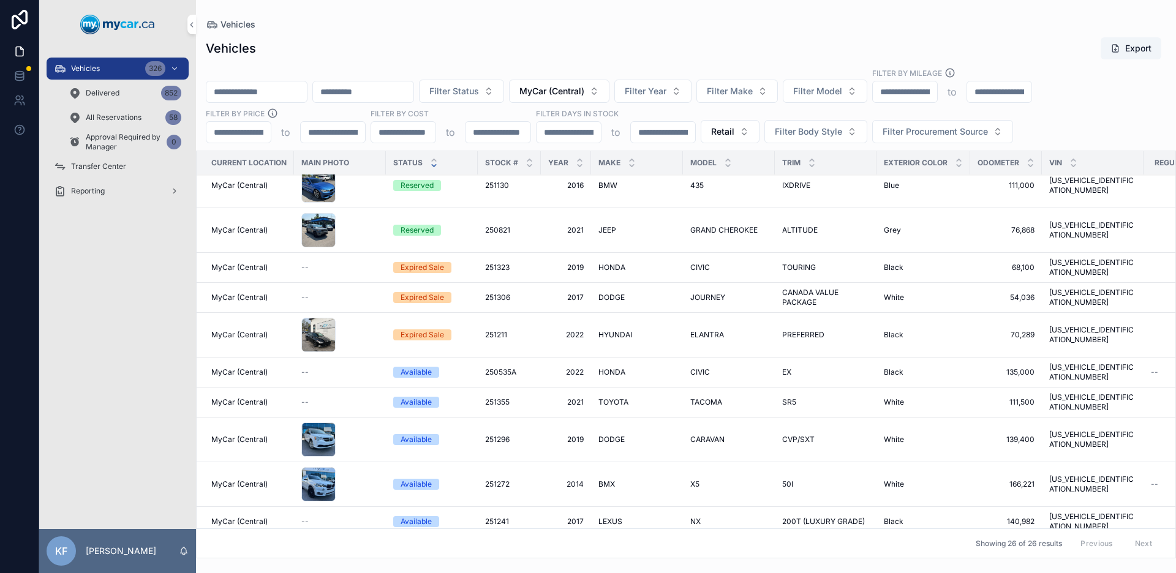
scroll to position [356, 0]
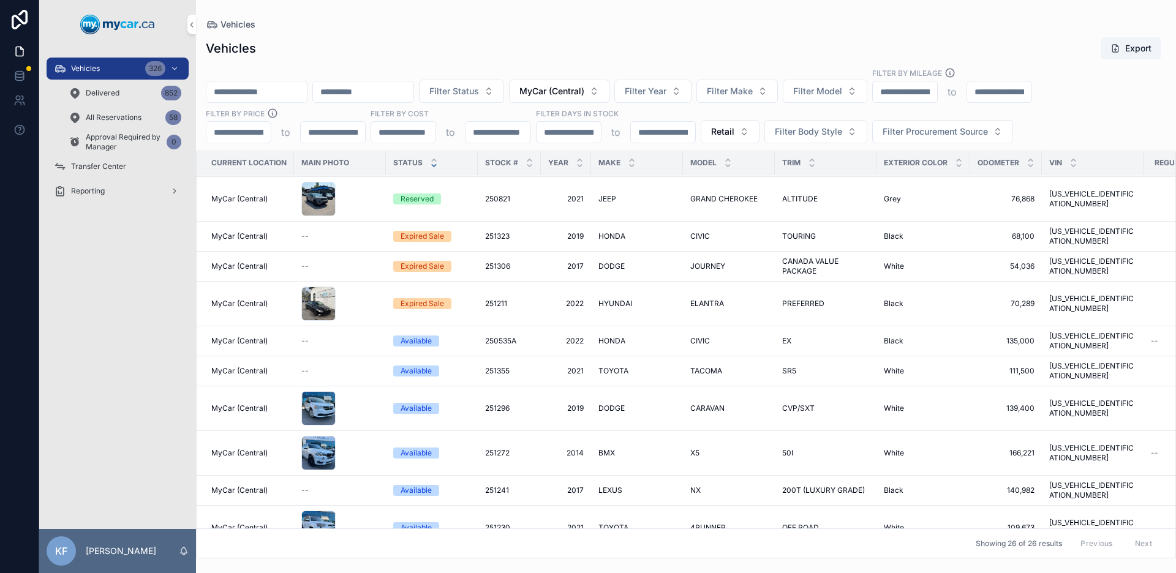
click at [413, 366] on div "Available" at bounding box center [415, 371] width 31 height 11
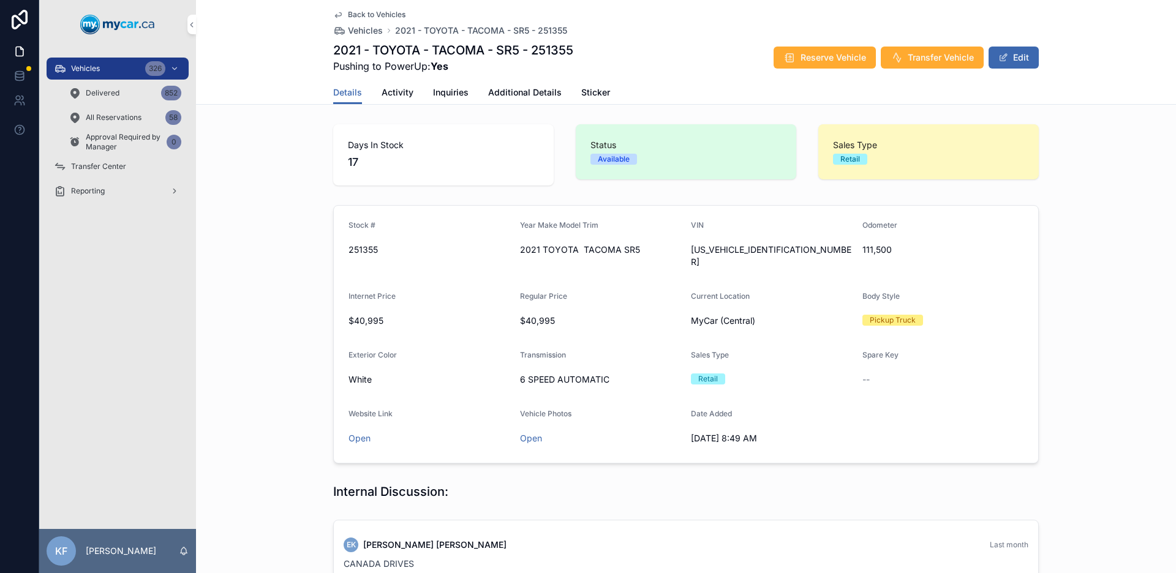
drag, startPoint x: 1017, startPoint y: 443, endPoint x: 1024, endPoint y: 442, distance: 6.8
click at [1017, 442] on form "Stock # 251355 Year Make Model Trim 2021 TOYOTA TACOMA SR5 VIN [US_VEHICLE_IDEN…" at bounding box center [686, 334] width 704 height 257
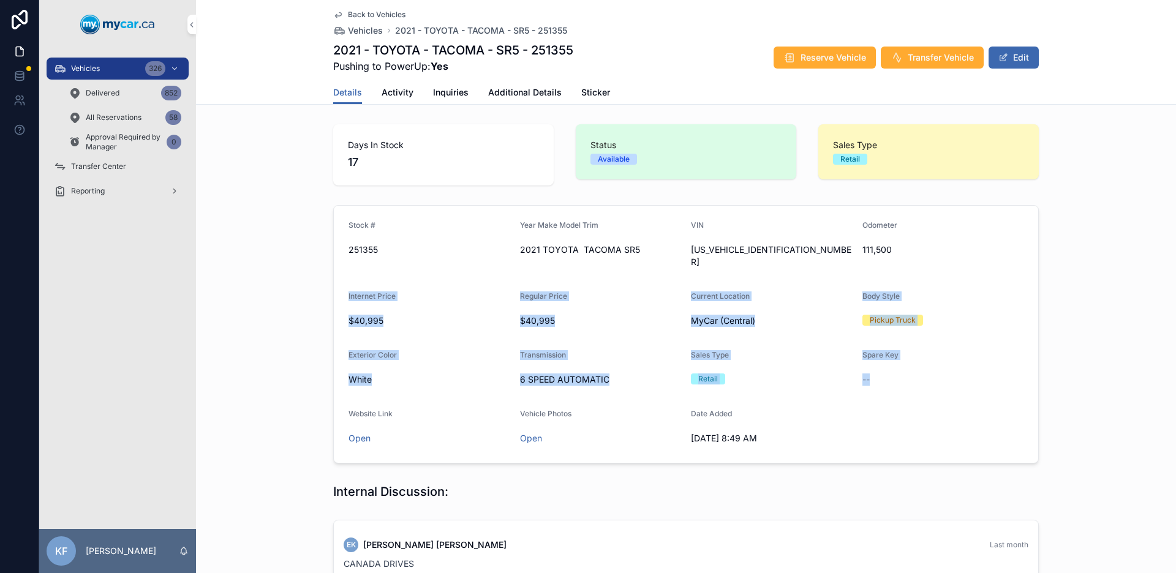
drag, startPoint x: 1027, startPoint y: 441, endPoint x: 200, endPoint y: 271, distance: 844.0
click at [200, 271] on div "Stock # 251355 Year Make Model Trim 2021 TOYOTA TACOMA SR5 VIN [US_VEHICLE_IDEN…" at bounding box center [686, 334] width 980 height 268
click at [265, 281] on div "Stock # 251355 Year Make Model Trim 2021 TOYOTA TACOMA SR5 VIN [US_VEHICLE_IDEN…" at bounding box center [686, 334] width 980 height 268
drag, startPoint x: 265, startPoint y: 281, endPoint x: 1095, endPoint y: 395, distance: 837.5
click at [1095, 395] on div "Stock # 251355 Year Make Model Trim 2021 TOYOTA TACOMA SR5 VIN [US_VEHICLE_IDEN…" at bounding box center [686, 334] width 980 height 268
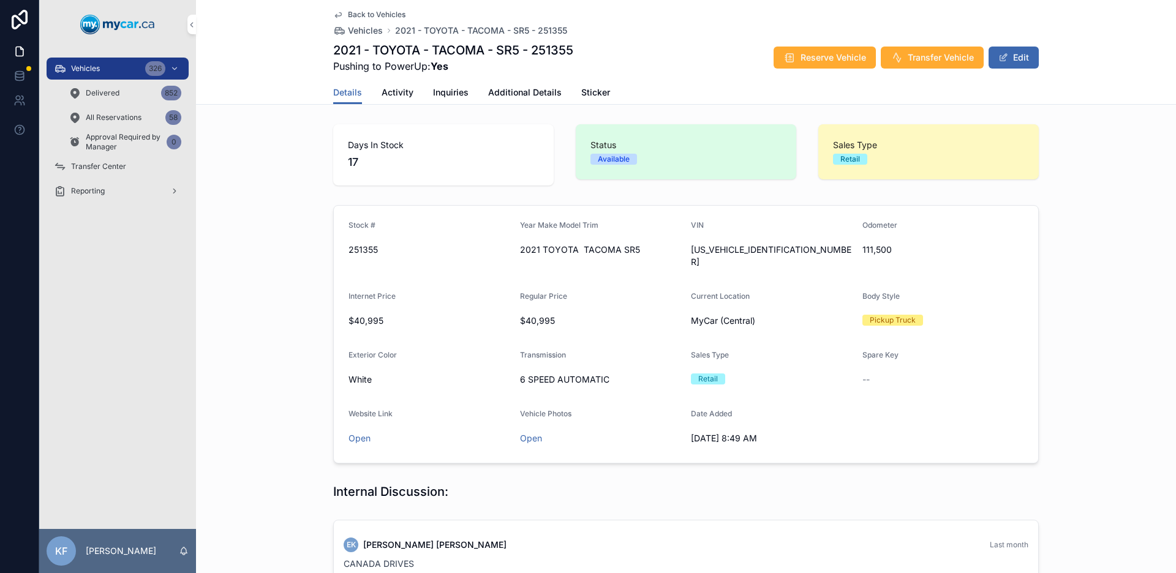
drag, startPoint x: 992, startPoint y: 397, endPoint x: 992, endPoint y: 388, distance: 9.2
click at [991, 397] on form "Stock # 251355 Year Make Model Trim 2021 TOYOTA TACOMA SR5 VIN [US_VEHICLE_IDEN…" at bounding box center [686, 334] width 704 height 257
click at [94, 66] on span "Vehicles" at bounding box center [85, 69] width 29 height 10
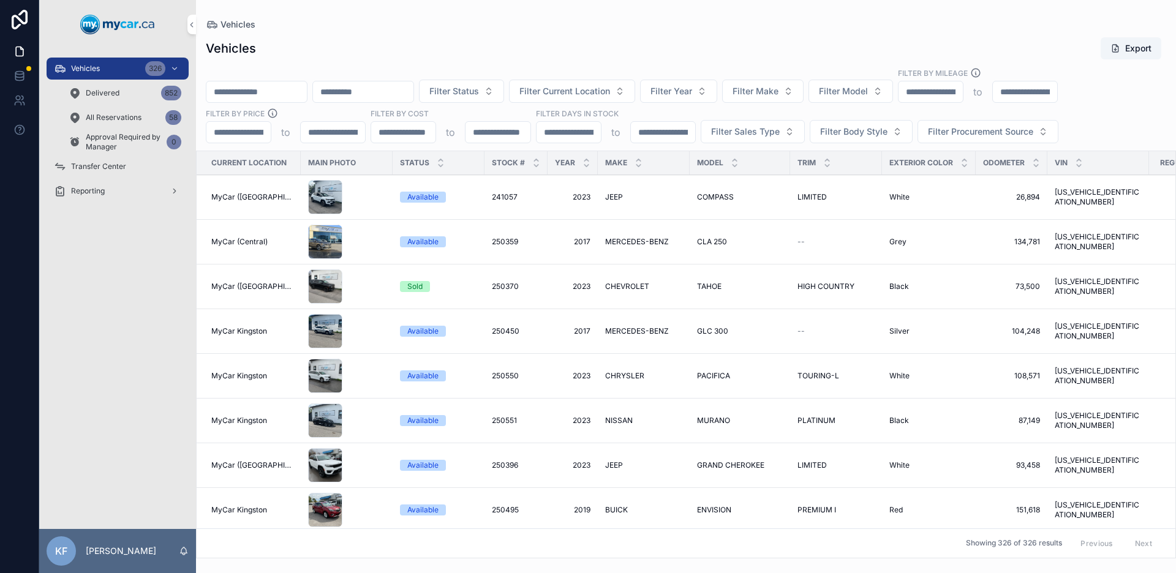
click at [782, 97] on button "Filter Make" at bounding box center [762, 91] width 81 height 23
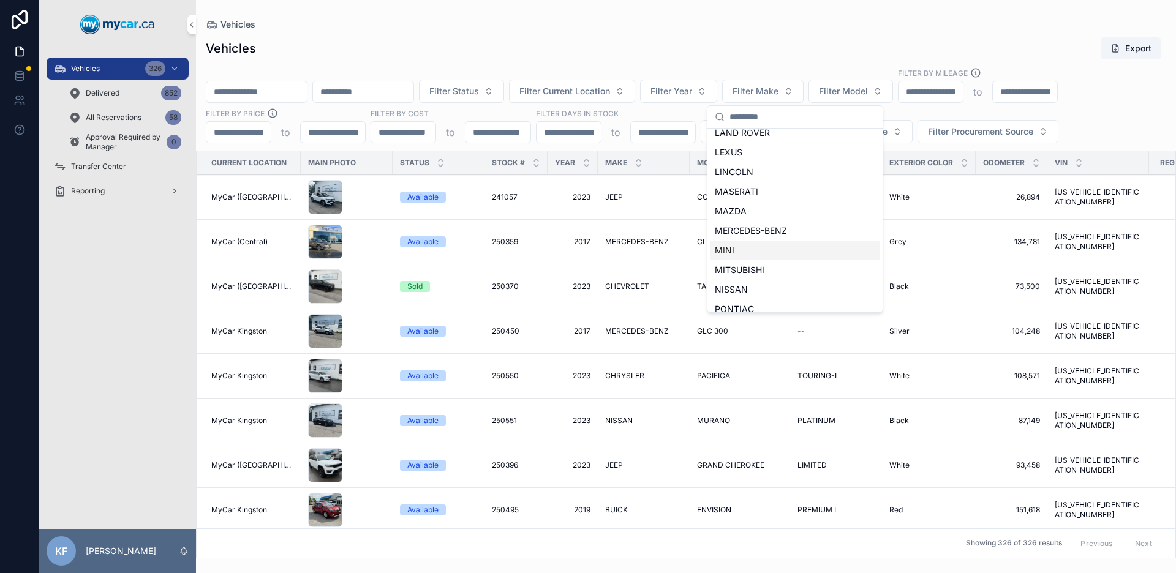
click at [740, 286] on span "NISSAN" at bounding box center [731, 289] width 33 height 12
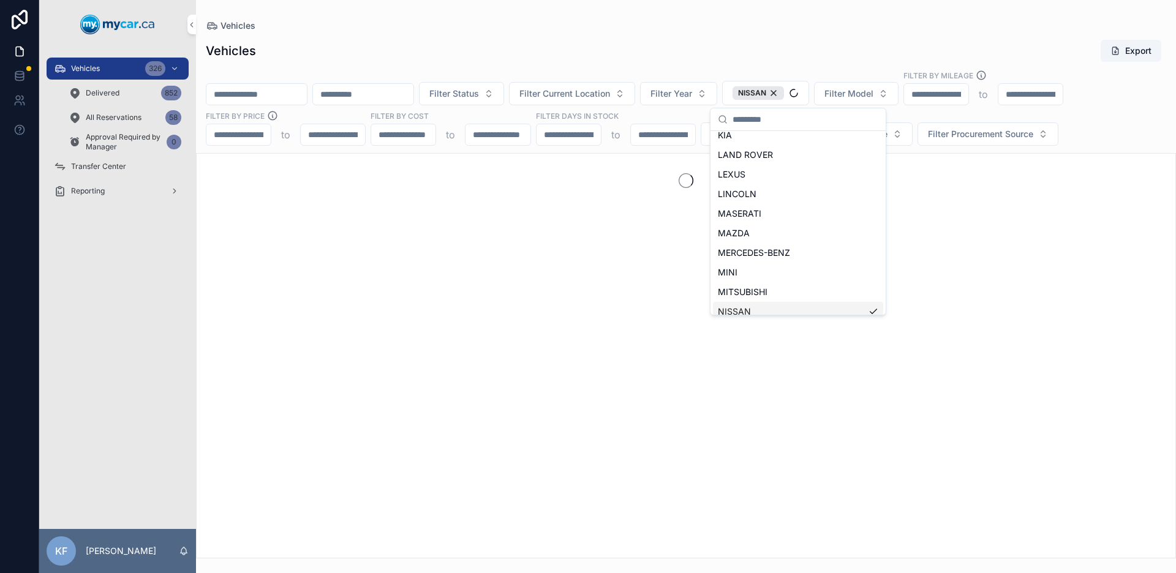
scroll to position [400, 0]
click at [670, 30] on div "Vehicles" at bounding box center [686, 26] width 960 height 12
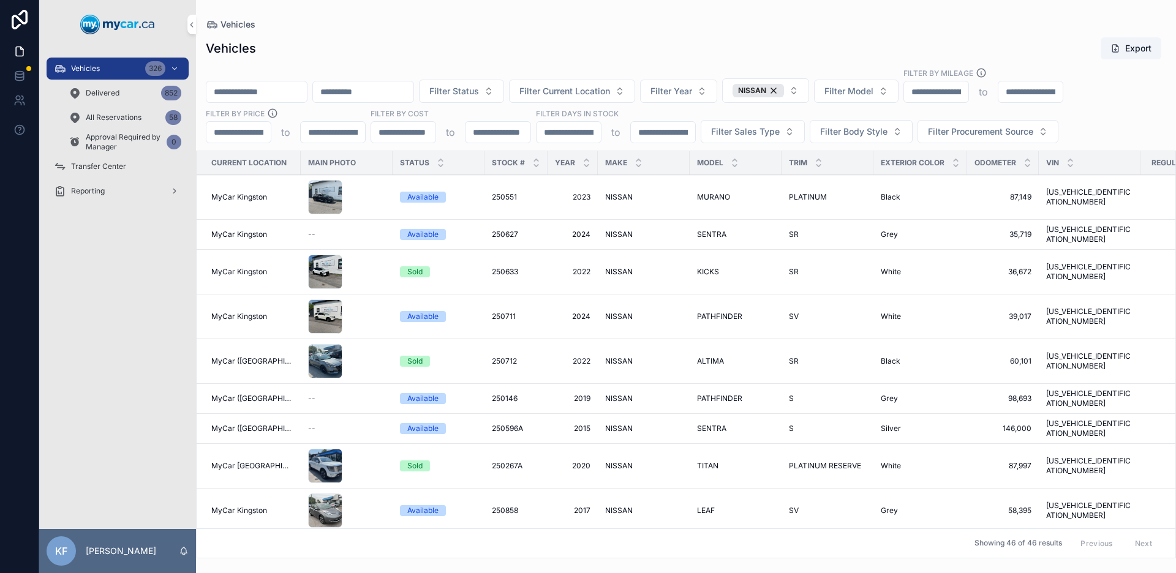
click at [411, 460] on div "Sold" at bounding box center [414, 465] width 15 height 11
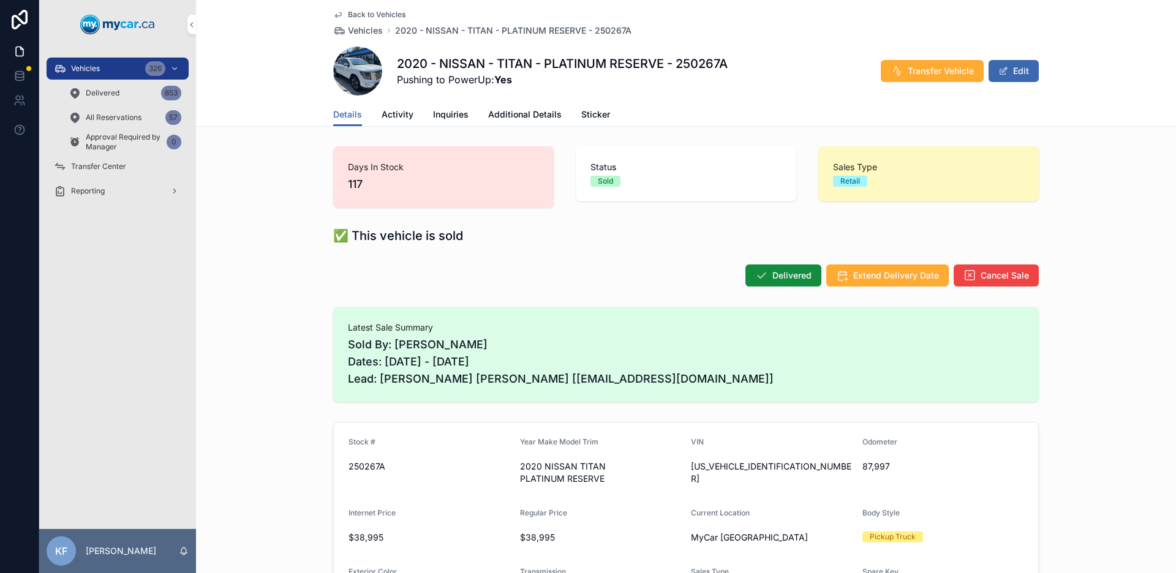
click at [94, 74] on div "Vehicles 326" at bounding box center [117, 69] width 127 height 20
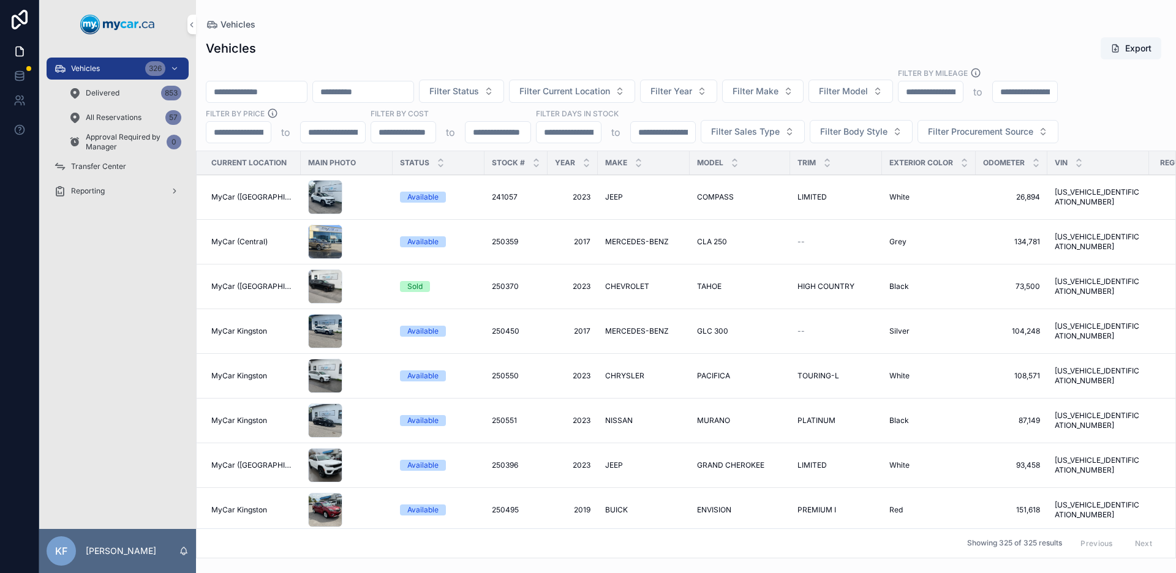
click at [756, 127] on span "Filter Sales Type" at bounding box center [745, 132] width 69 height 12
click at [712, 182] on div "Wholesale" at bounding box center [752, 181] width 170 height 20
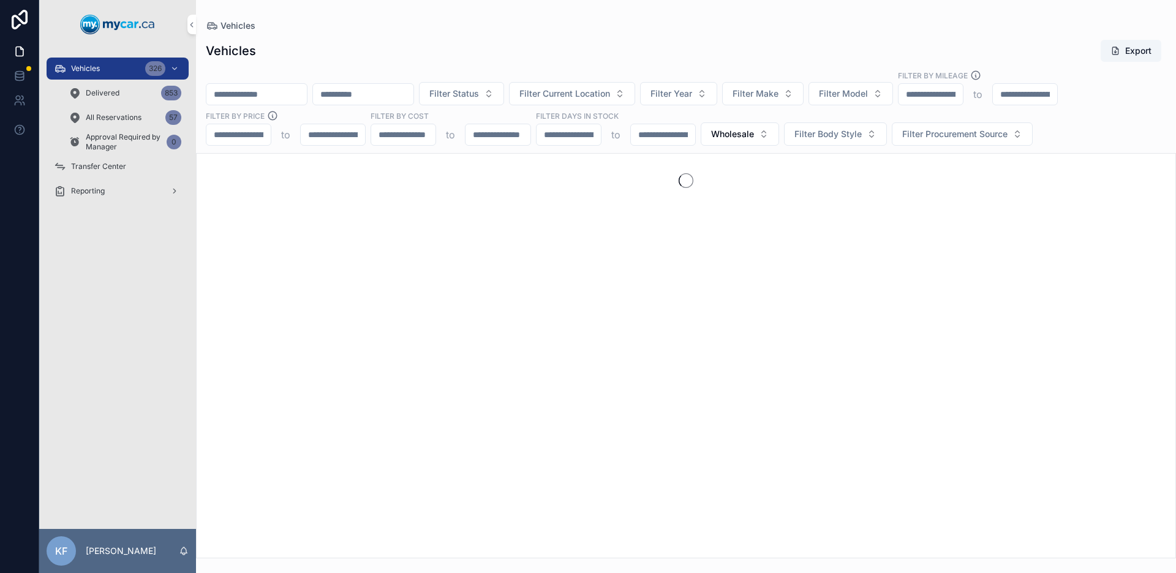
drag, startPoint x: 675, startPoint y: 48, endPoint x: 677, endPoint y: 61, distance: 12.3
click at [676, 48] on div "Vehicles Export" at bounding box center [686, 50] width 960 height 23
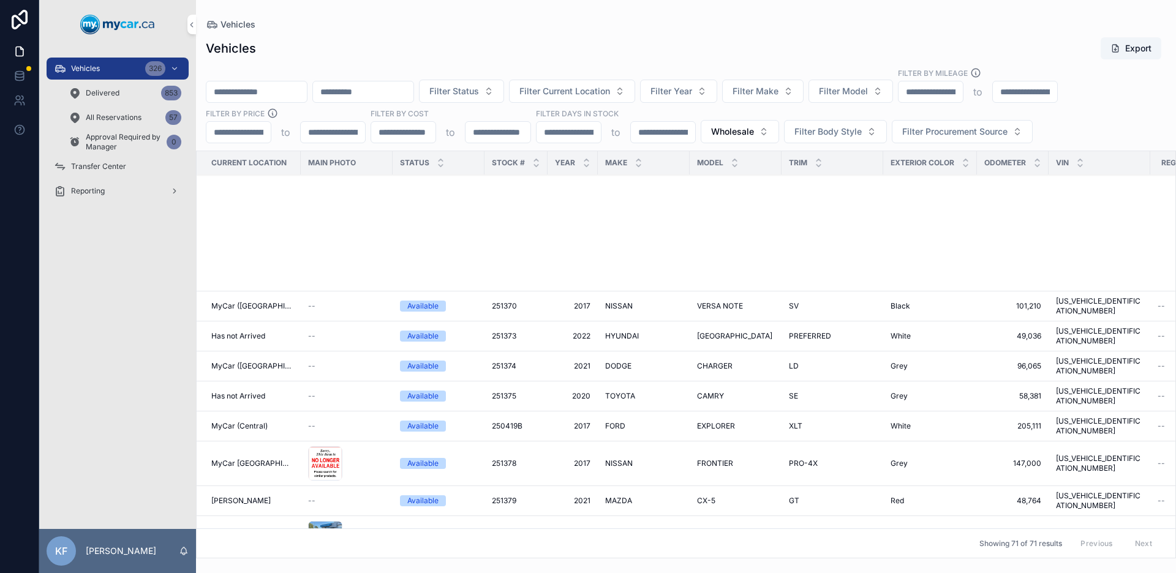
scroll to position [1352, 0]
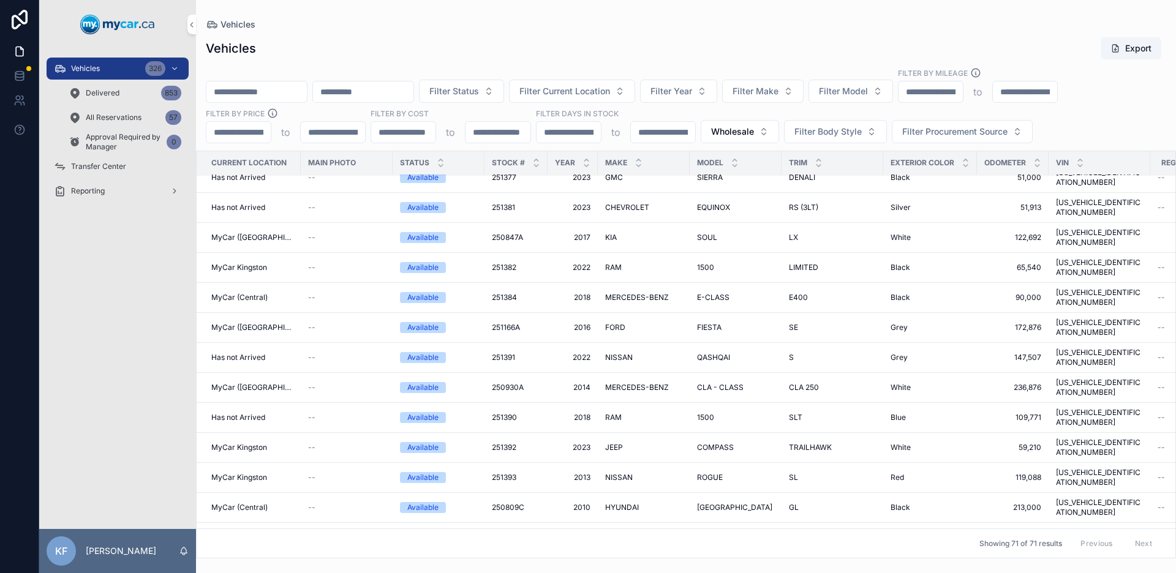
click at [595, 91] on span "Filter Current Location" at bounding box center [564, 91] width 91 height 12
click at [608, 43] on div "Vehicles Export" at bounding box center [686, 48] width 960 height 23
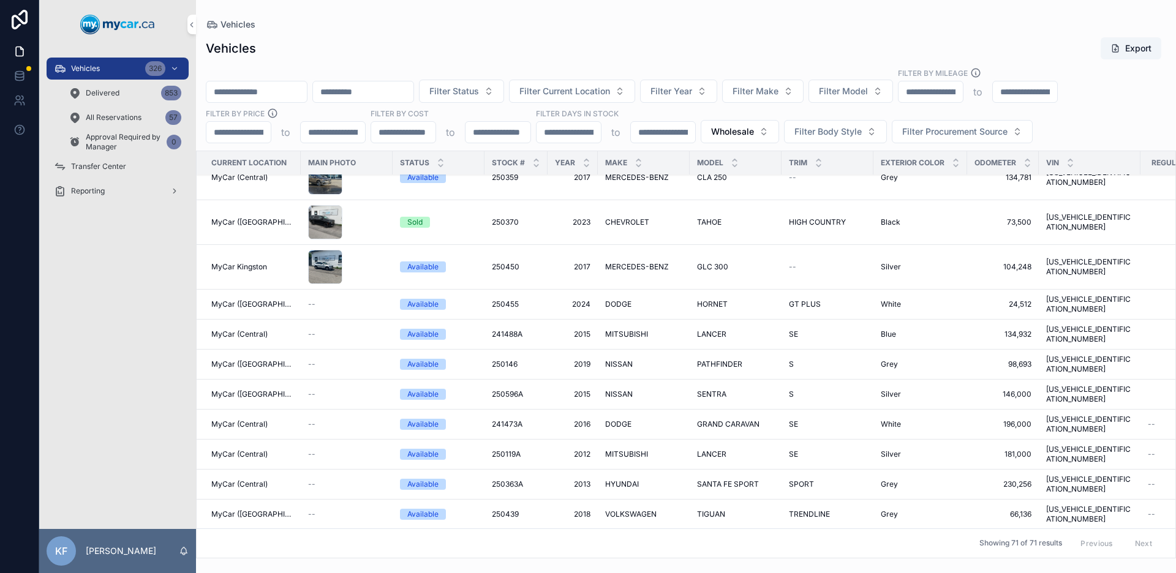
scroll to position [0, 0]
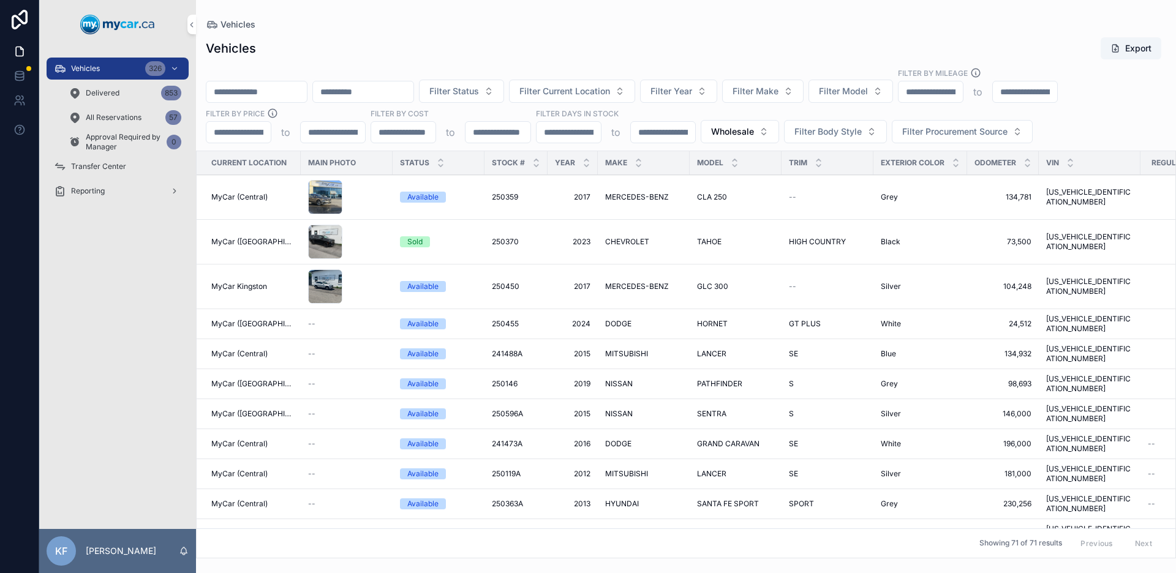
click at [315, 194] on div "scrollable content" at bounding box center [325, 197] width 34 height 34
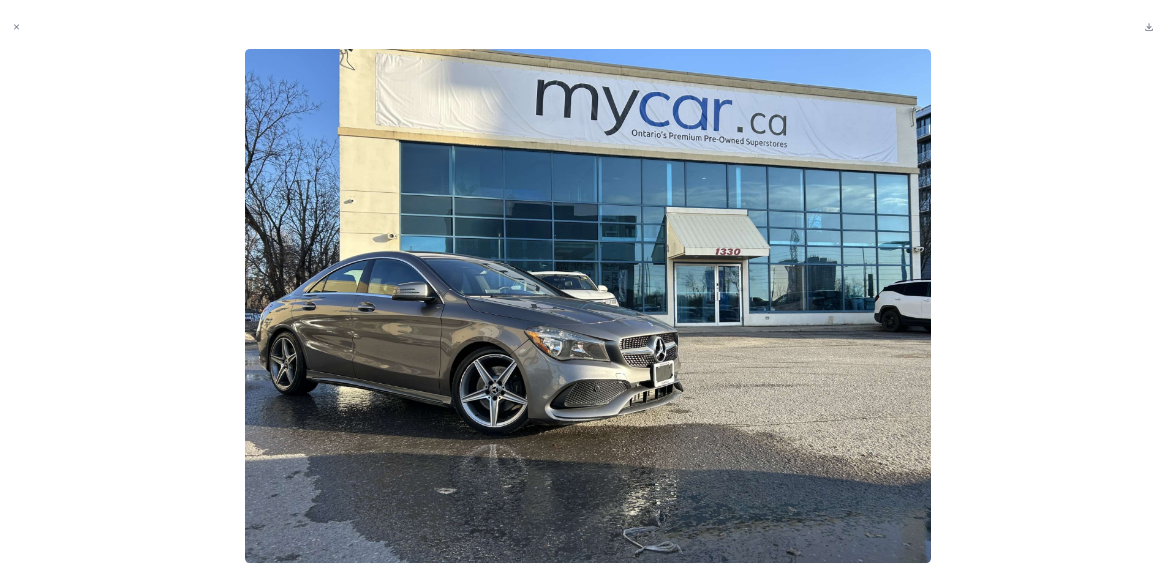
click at [19, 26] on icon "Close modal" at bounding box center [16, 27] width 9 height 9
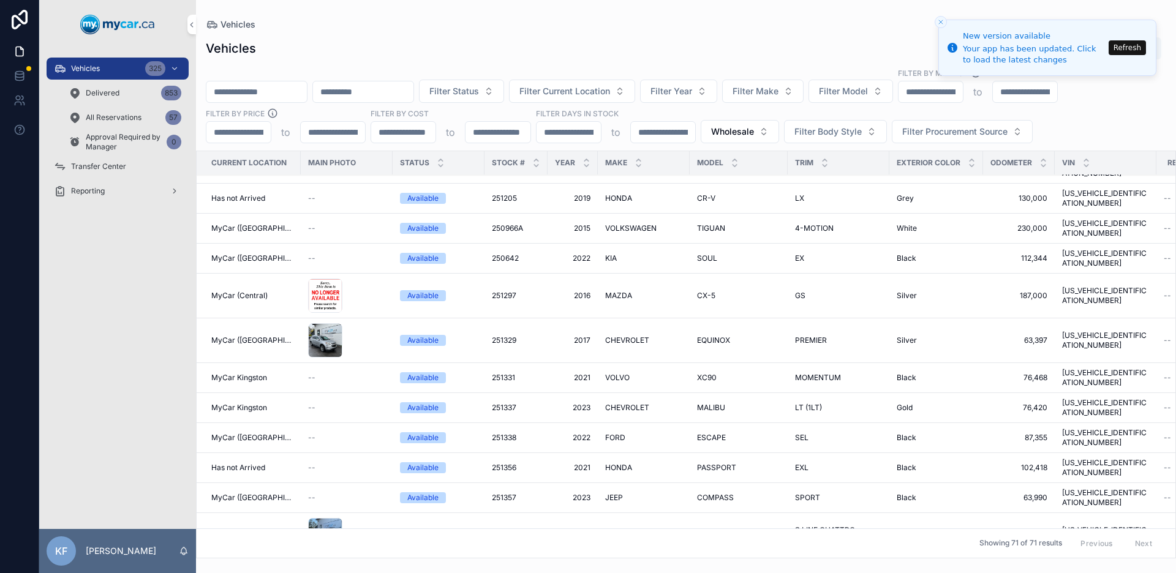
scroll to position [760, 0]
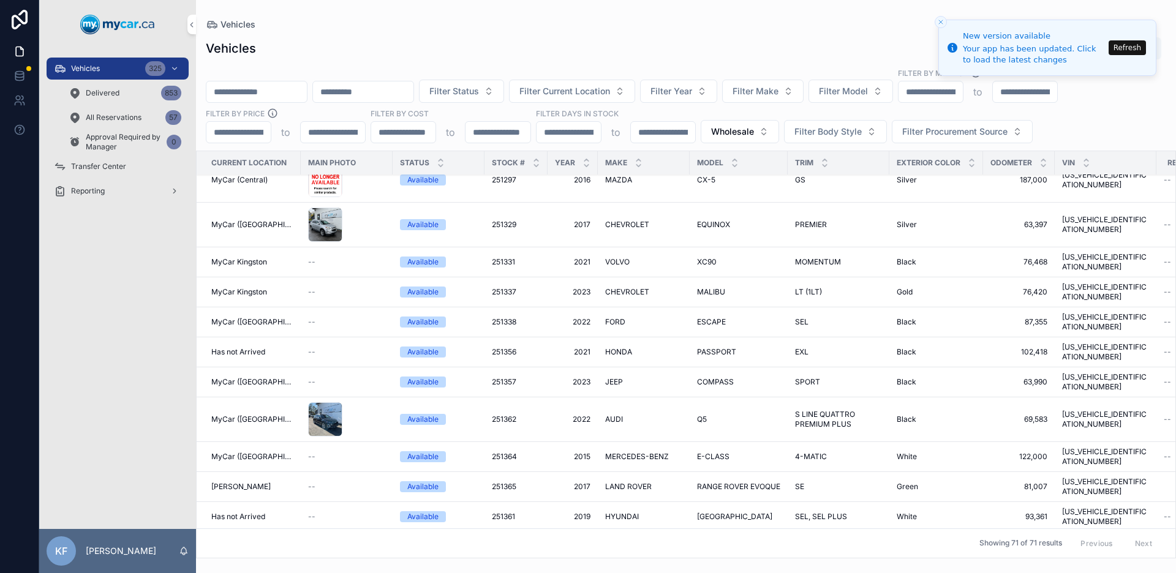
click at [322, 402] on div "scrollable content" at bounding box center [325, 419] width 34 height 34
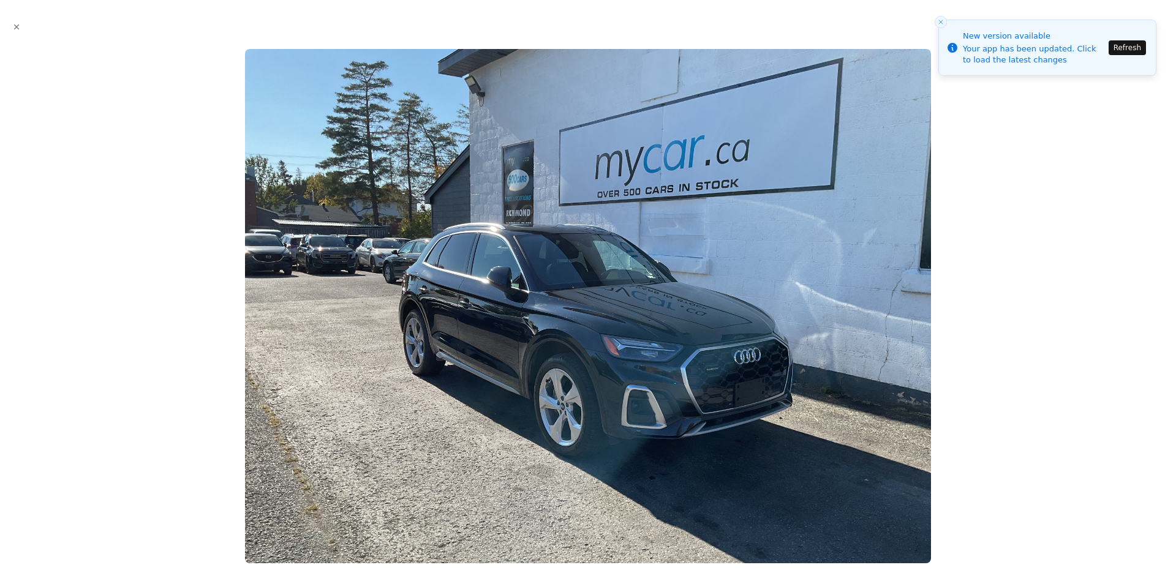
click at [17, 26] on icon "Close modal" at bounding box center [17, 27] width 4 height 4
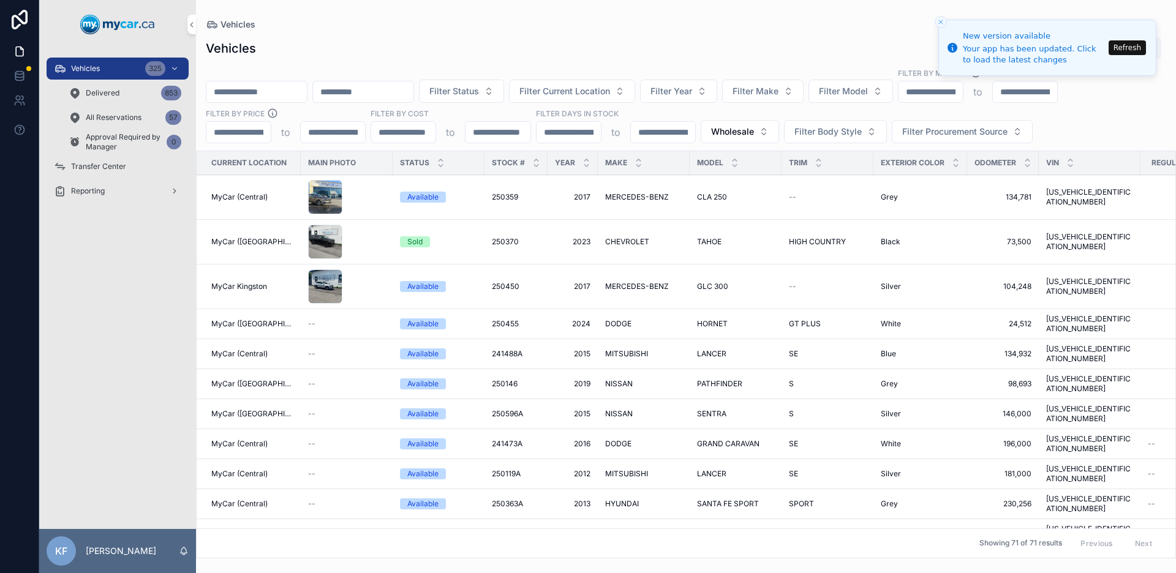
click at [108, 68] on div "Vehicles 325" at bounding box center [117, 69] width 127 height 20
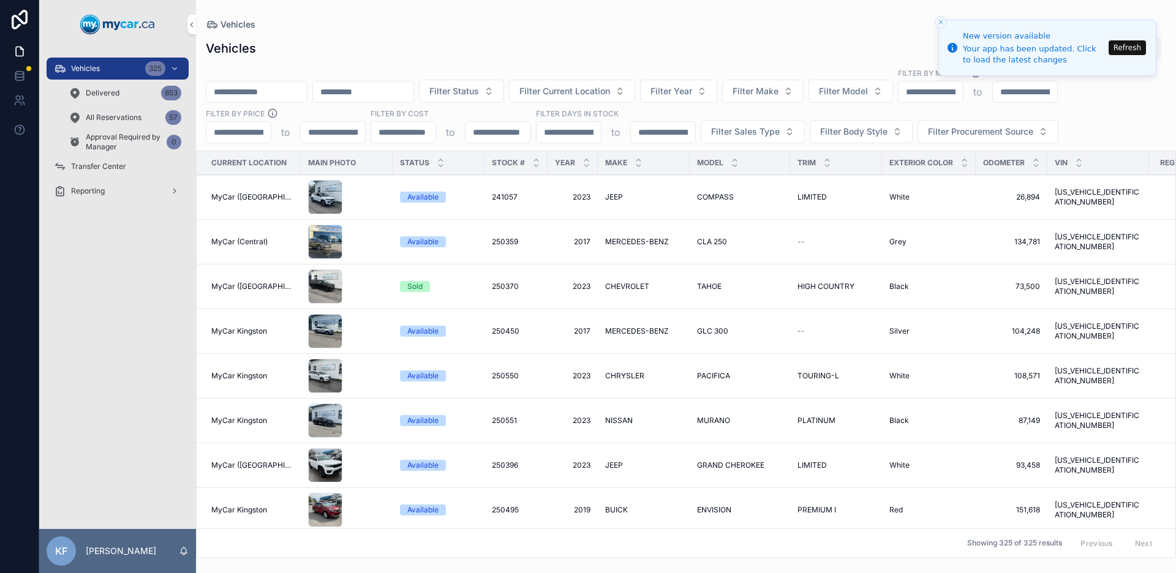
click at [784, 99] on button "Filter Make" at bounding box center [762, 91] width 81 height 23
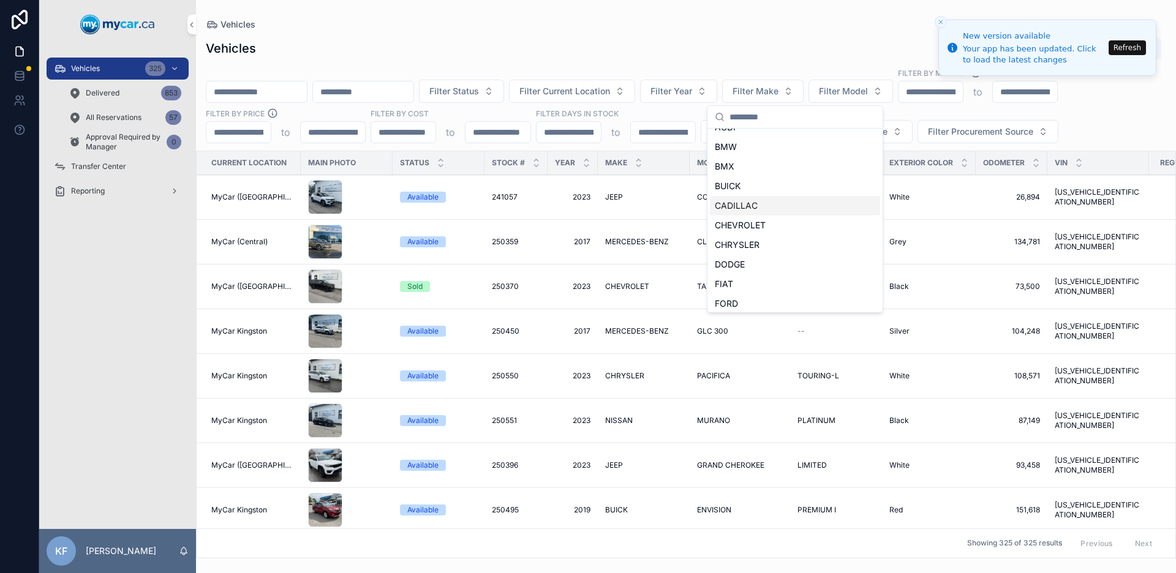
scroll to position [113, 0]
click at [740, 247] on div "FORD" at bounding box center [795, 244] width 170 height 20
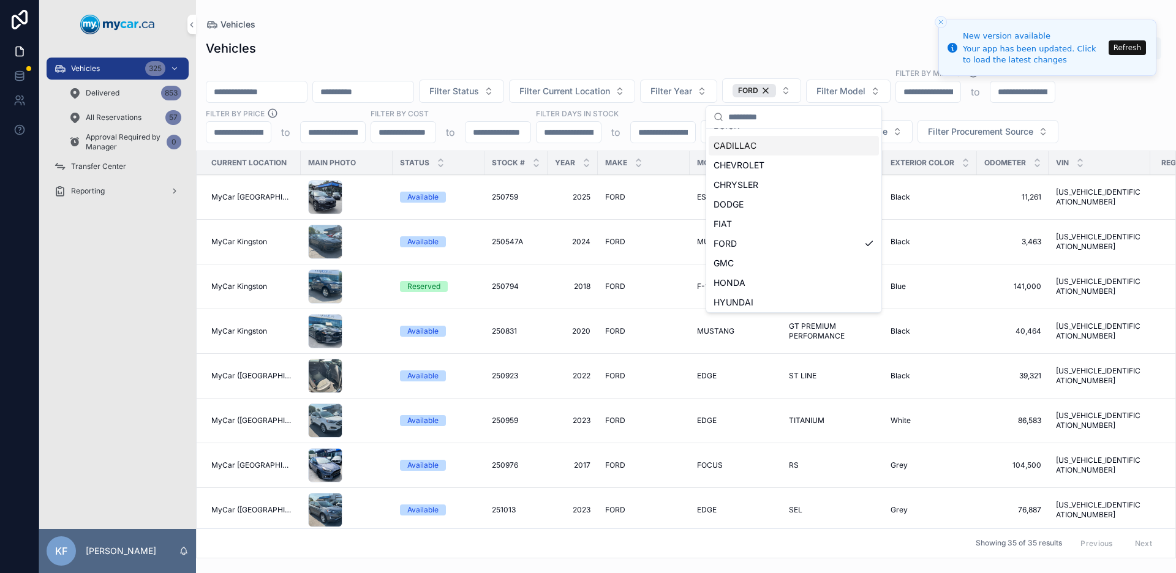
click at [722, 70] on div "Filter Status Filter Current Location Filter Year FORD Filter Model Filter By M…" at bounding box center [686, 105] width 980 height 76
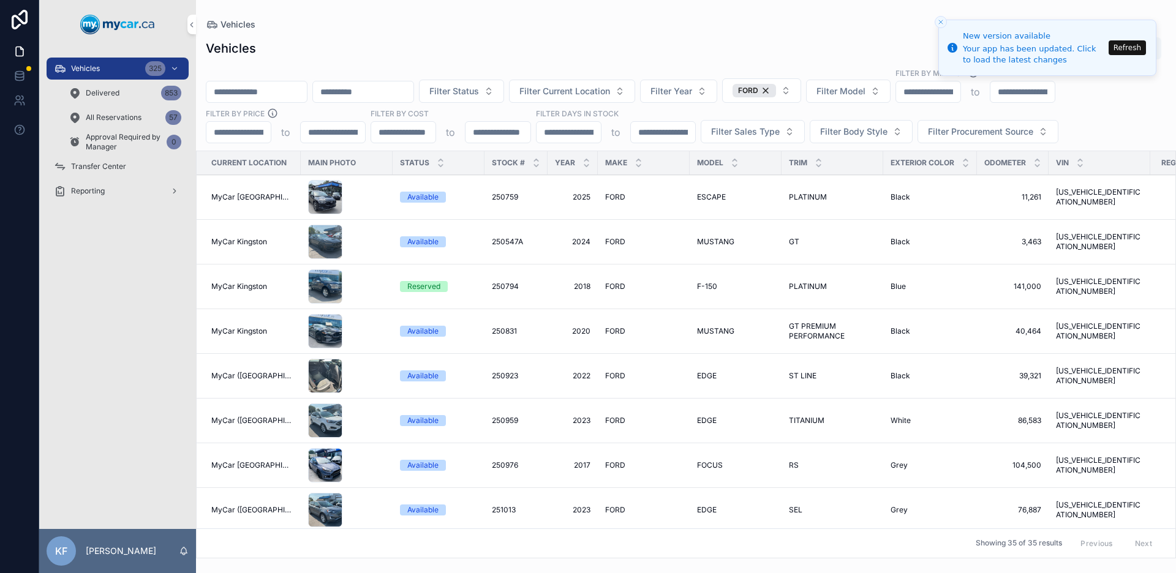
click at [850, 93] on span "Filter Model" at bounding box center [840, 91] width 49 height 12
type input "****"
click at [819, 145] on div "F150" at bounding box center [880, 141] width 170 height 20
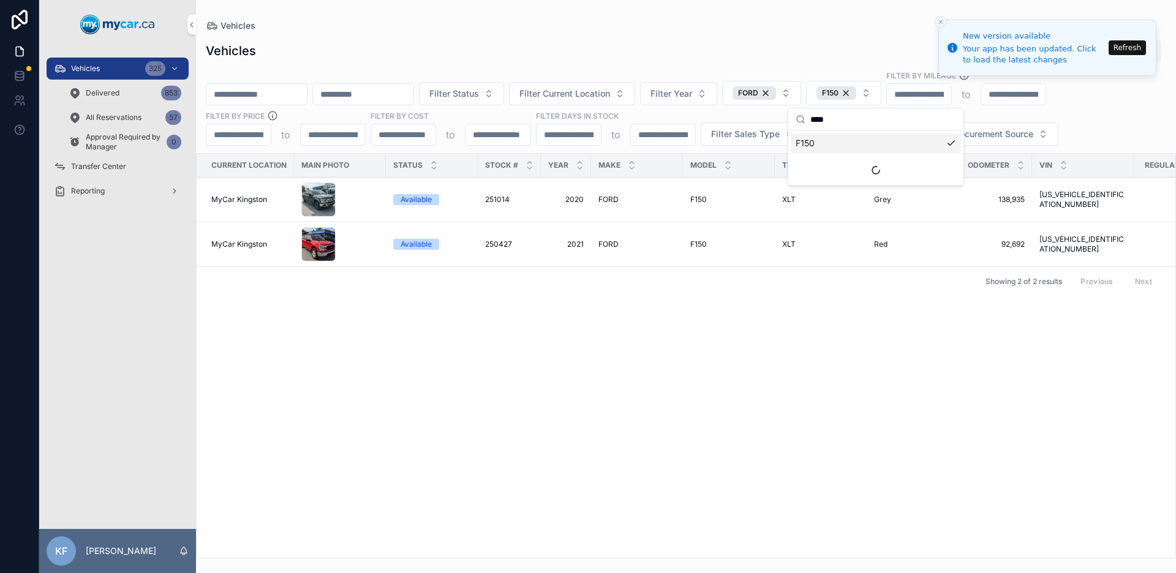
click at [727, 378] on div "Current Location Main Photo Status Stock # Year Make Model Trim Exterior Color …" at bounding box center [686, 356] width 978 height 404
click at [856, 92] on div "F150" at bounding box center [836, 92] width 40 height 13
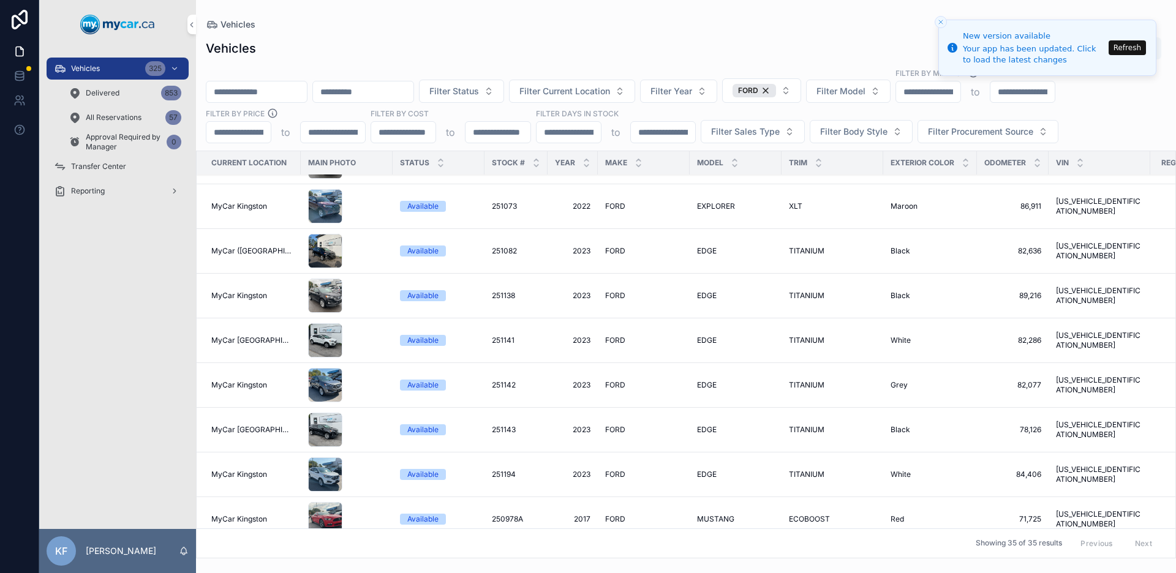
scroll to position [545, 0]
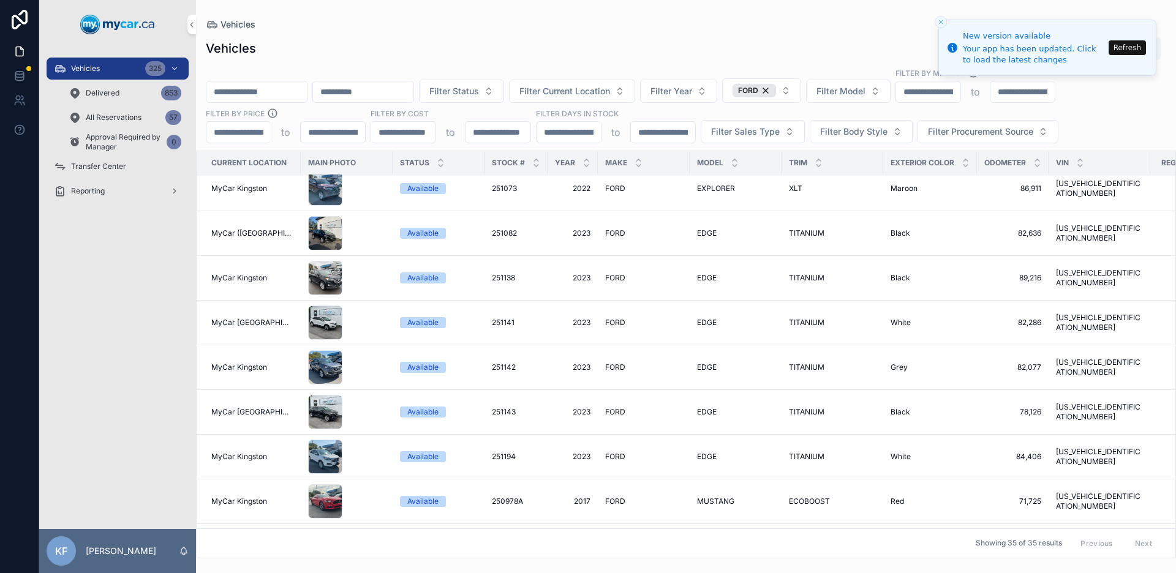
click at [865, 90] on span "Filter Model" at bounding box center [840, 91] width 49 height 12
type input "*****"
click at [820, 149] on div "F-150" at bounding box center [880, 141] width 170 height 20
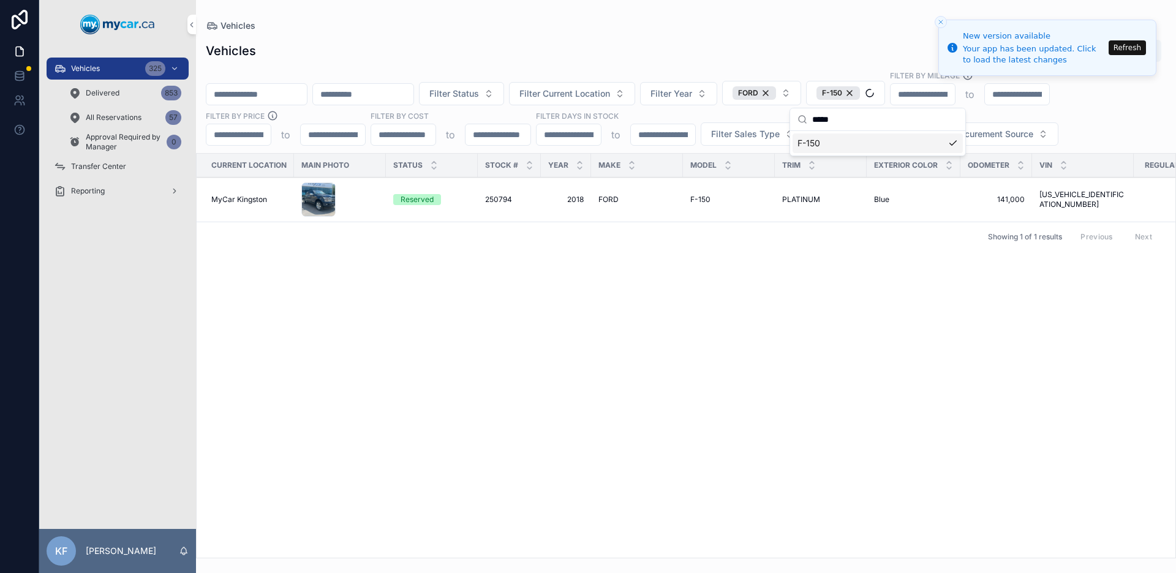
click at [720, 37] on div "Vehicles Export Filter Status Filter Current Location Filter Year FORD F-150 Fi…" at bounding box center [686, 295] width 980 height 527
click at [410, 197] on div "Reserved" at bounding box center [416, 199] width 33 height 11
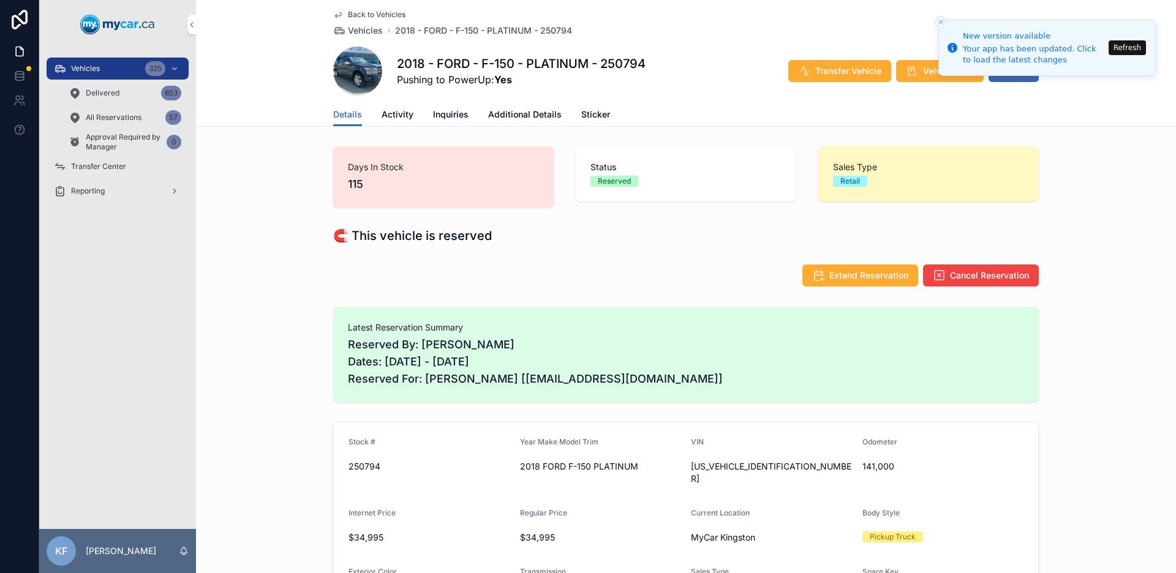
click at [448, 118] on span "Inquiries" at bounding box center [451, 114] width 36 height 12
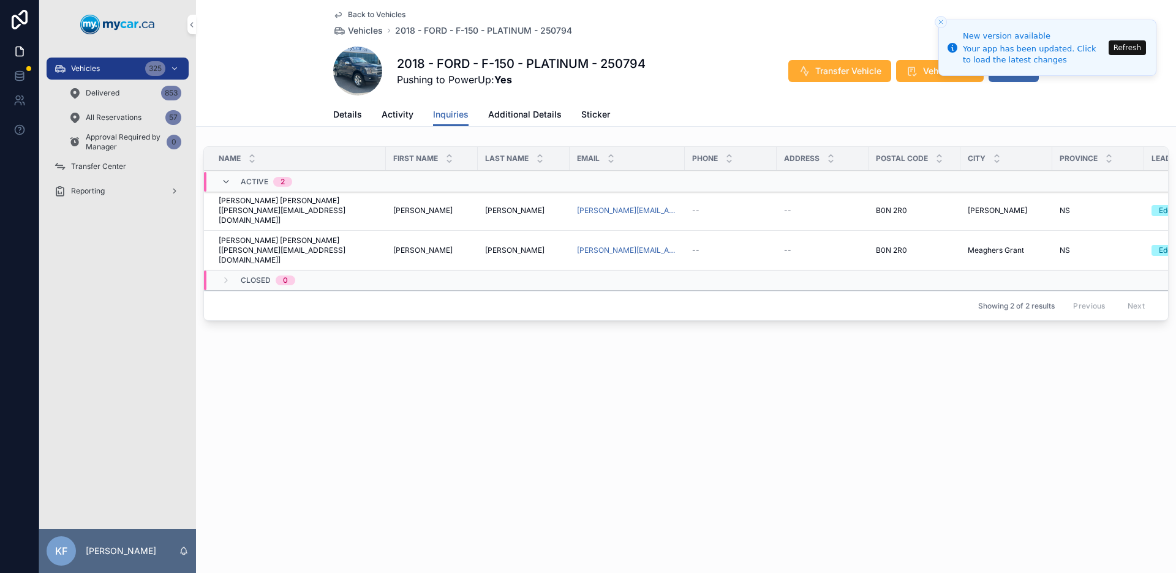
click at [403, 112] on span "Activity" at bounding box center [397, 114] width 32 height 12
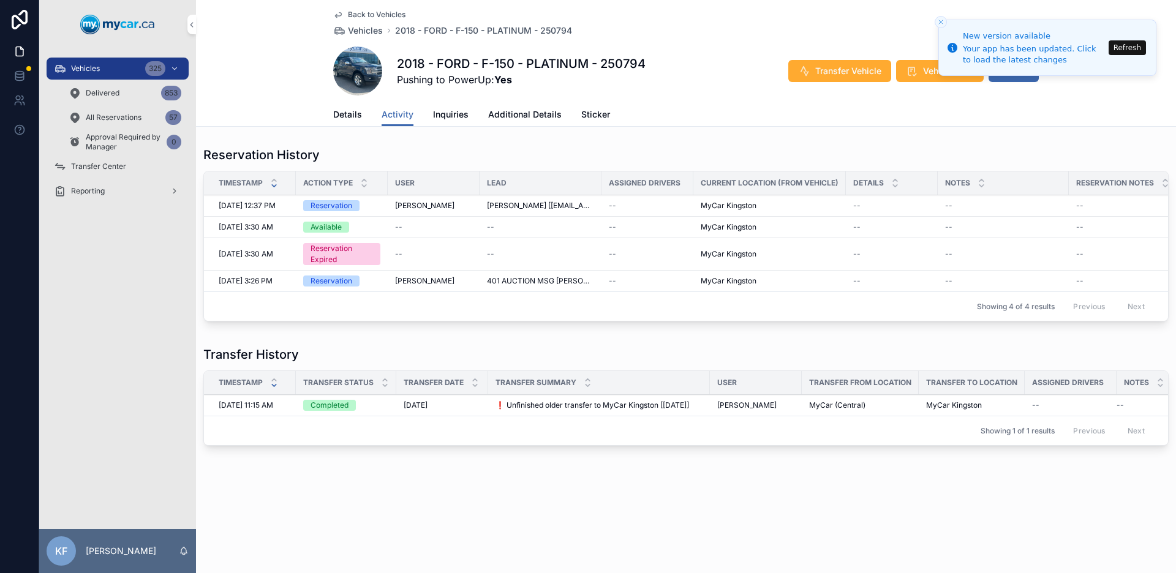
click at [600, 115] on span "Sticker" at bounding box center [595, 114] width 29 height 12
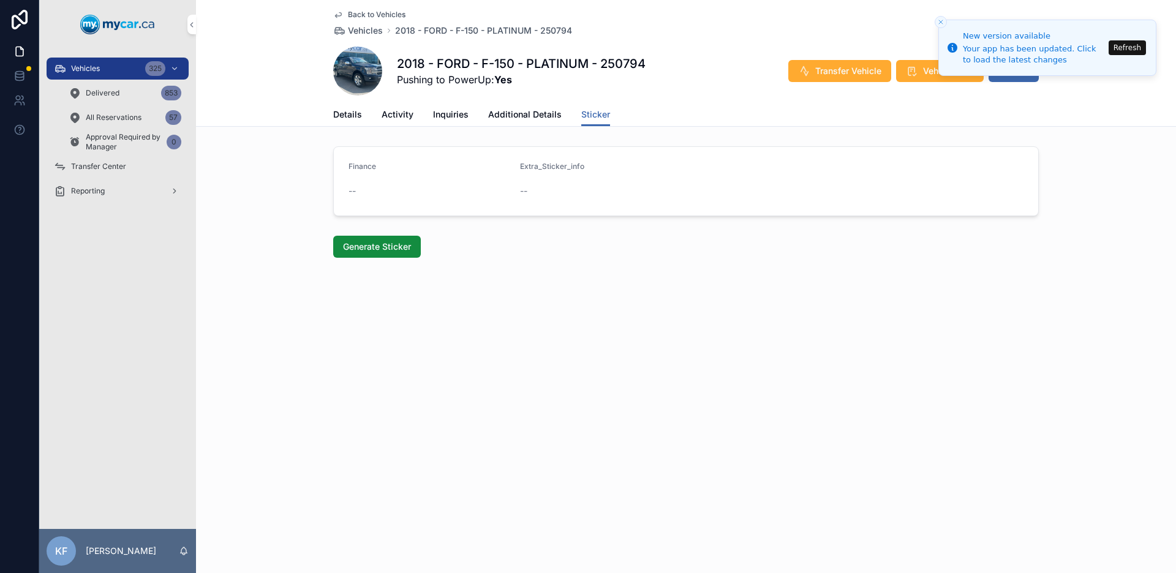
click at [519, 114] on span "Additional Details" at bounding box center [524, 114] width 73 height 12
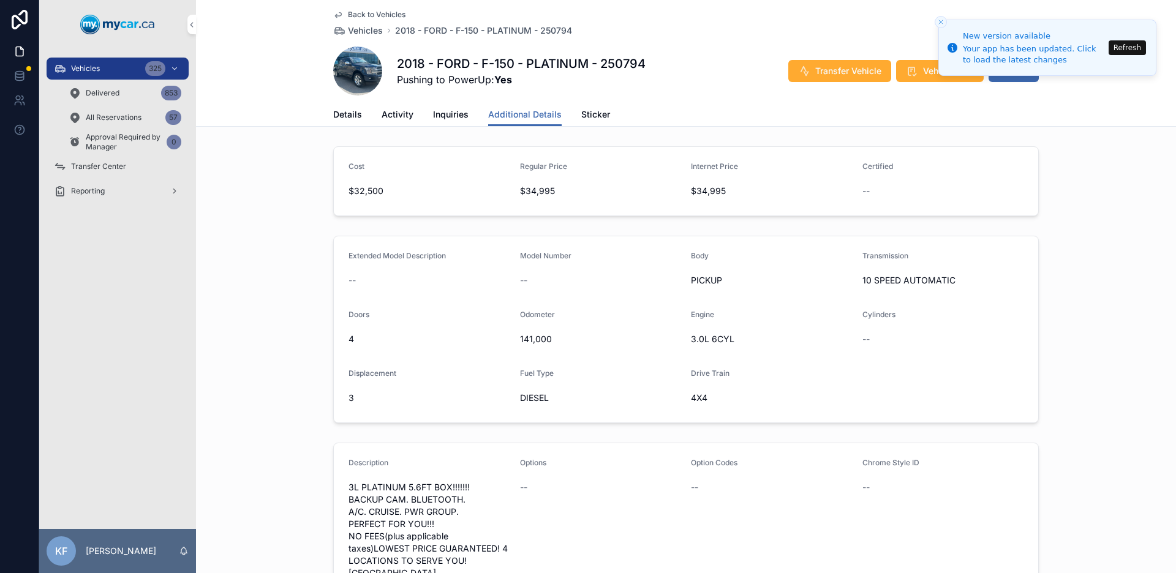
click at [347, 116] on span "Details" at bounding box center [347, 114] width 29 height 12
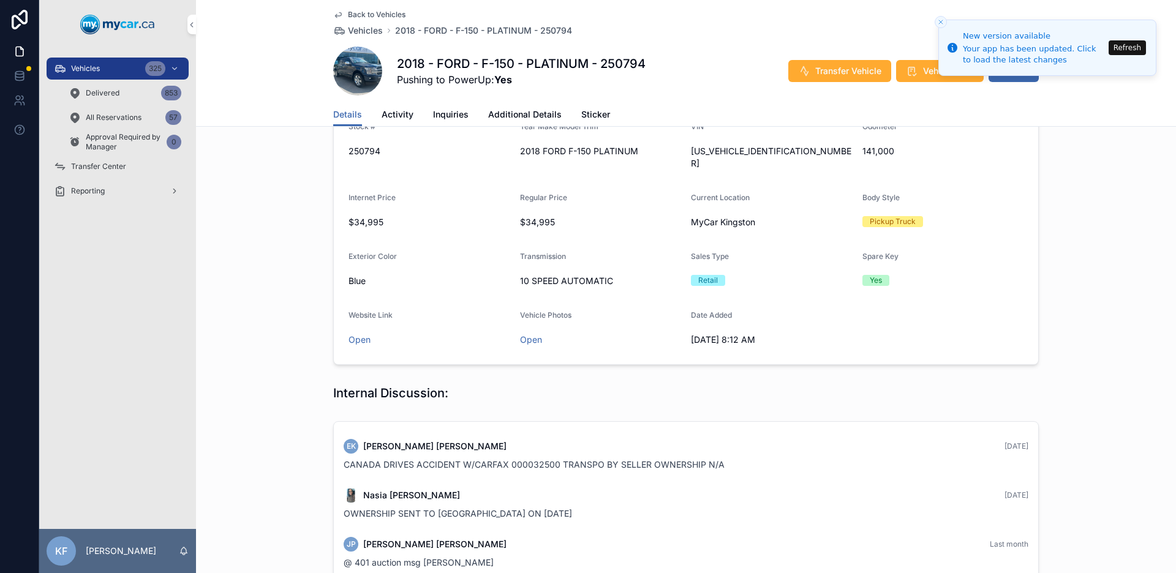
scroll to position [337, 0]
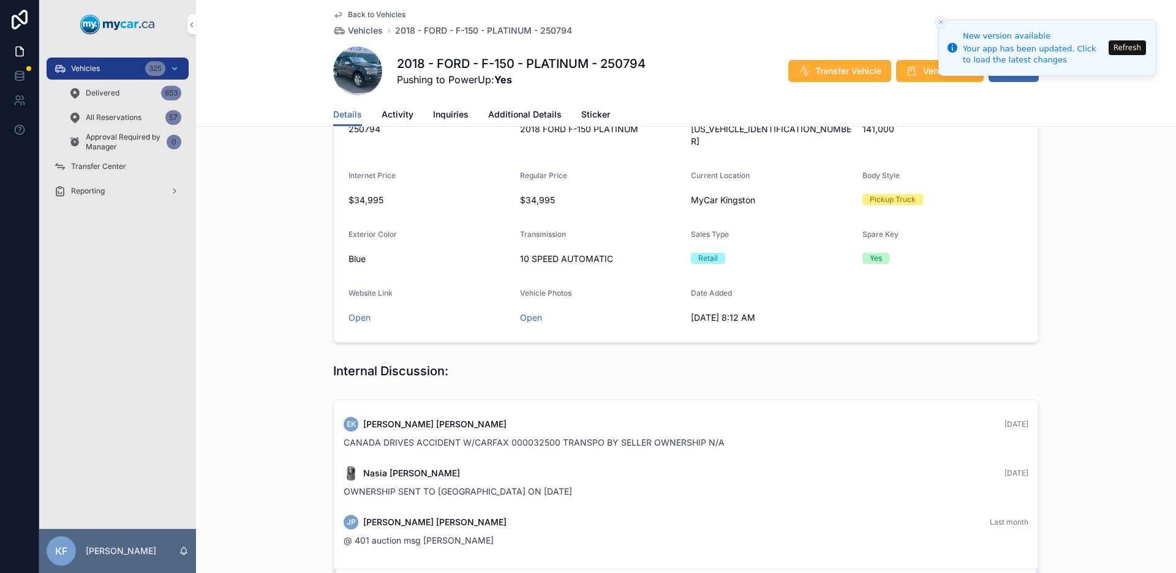
click at [533, 312] on link "Open" at bounding box center [531, 317] width 22 height 10
